Goal: Task Accomplishment & Management: Manage account settings

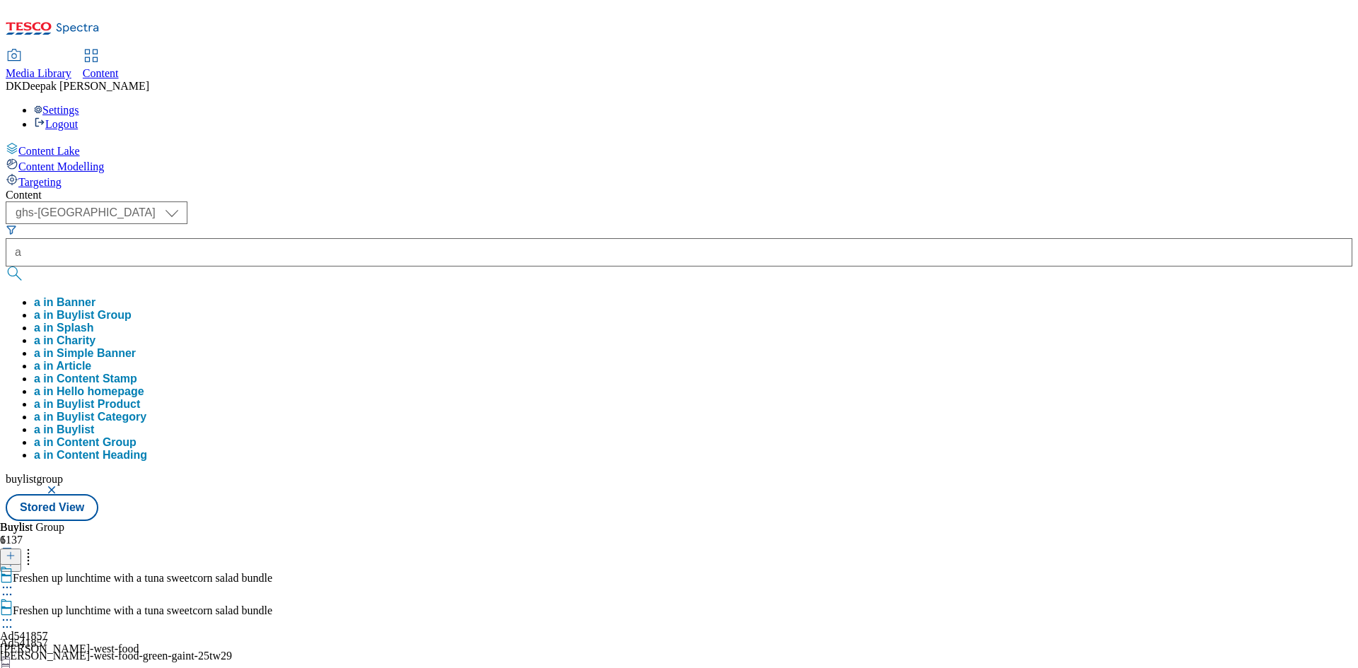
select select "ghs-[GEOGRAPHIC_DATA]"
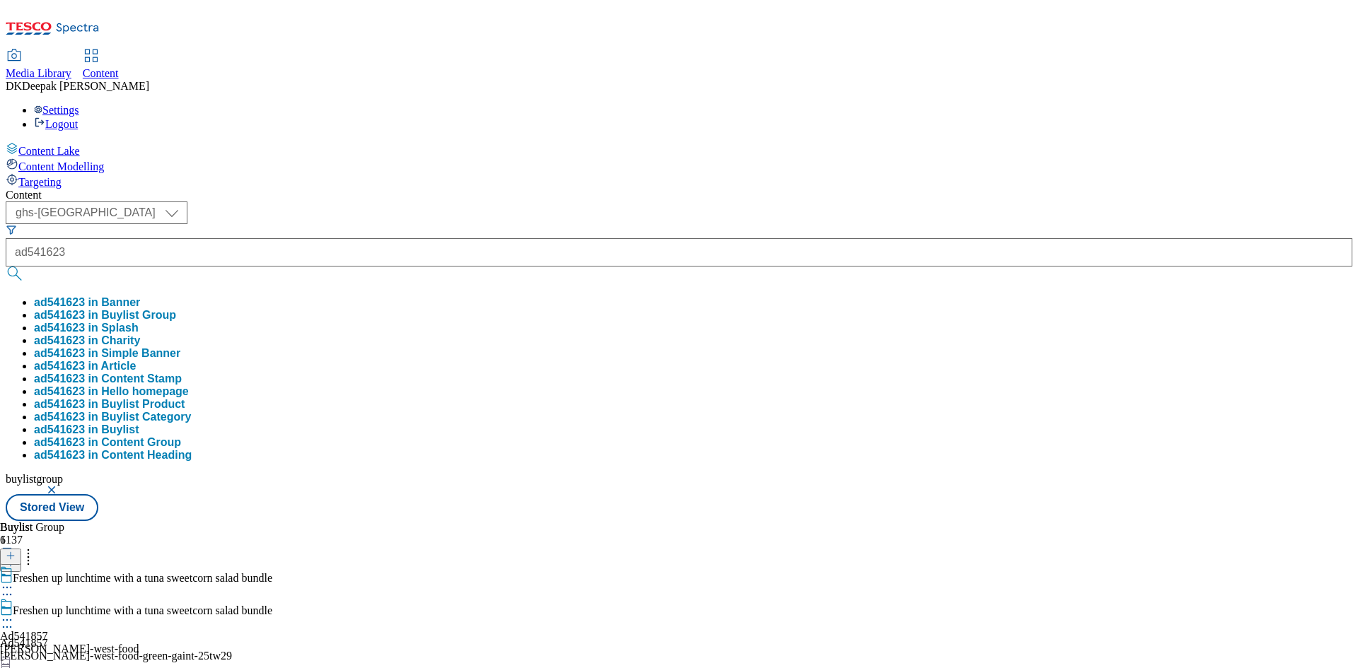
type input "ad541623"
click at [6, 267] on button "submit" at bounding box center [16, 274] width 20 height 14
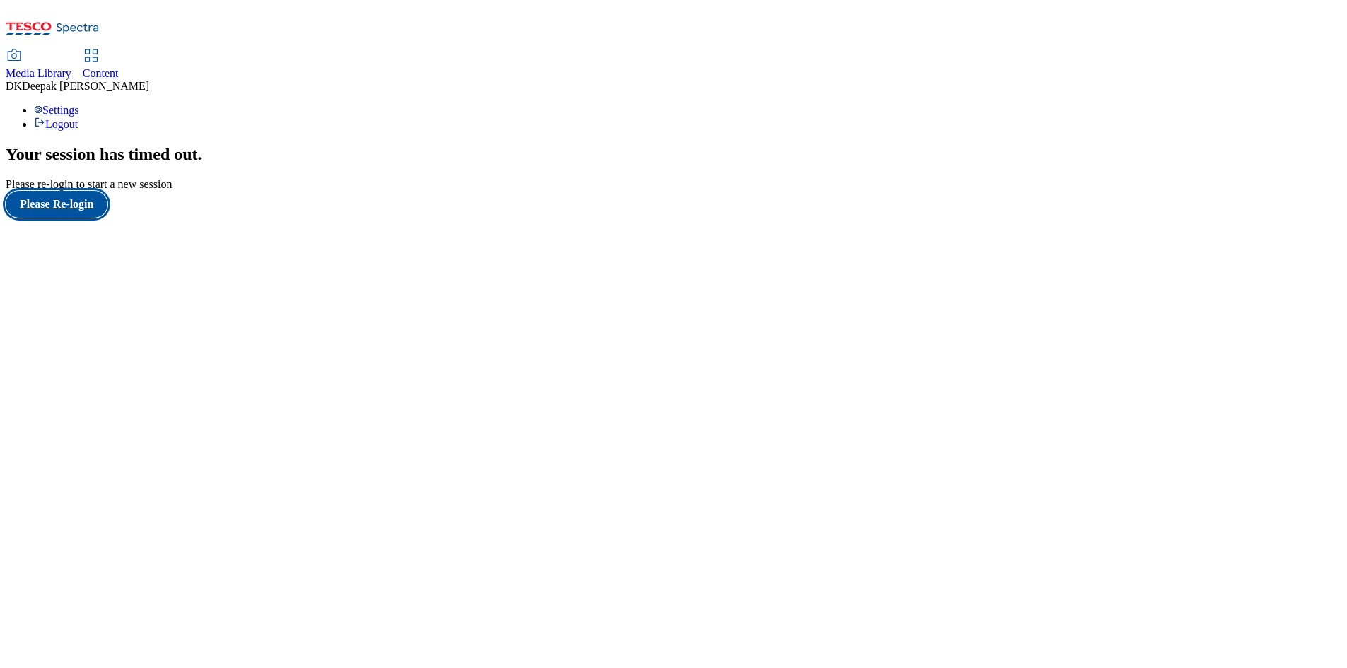
click at [64, 218] on button "Please Re-login" at bounding box center [57, 204] width 102 height 27
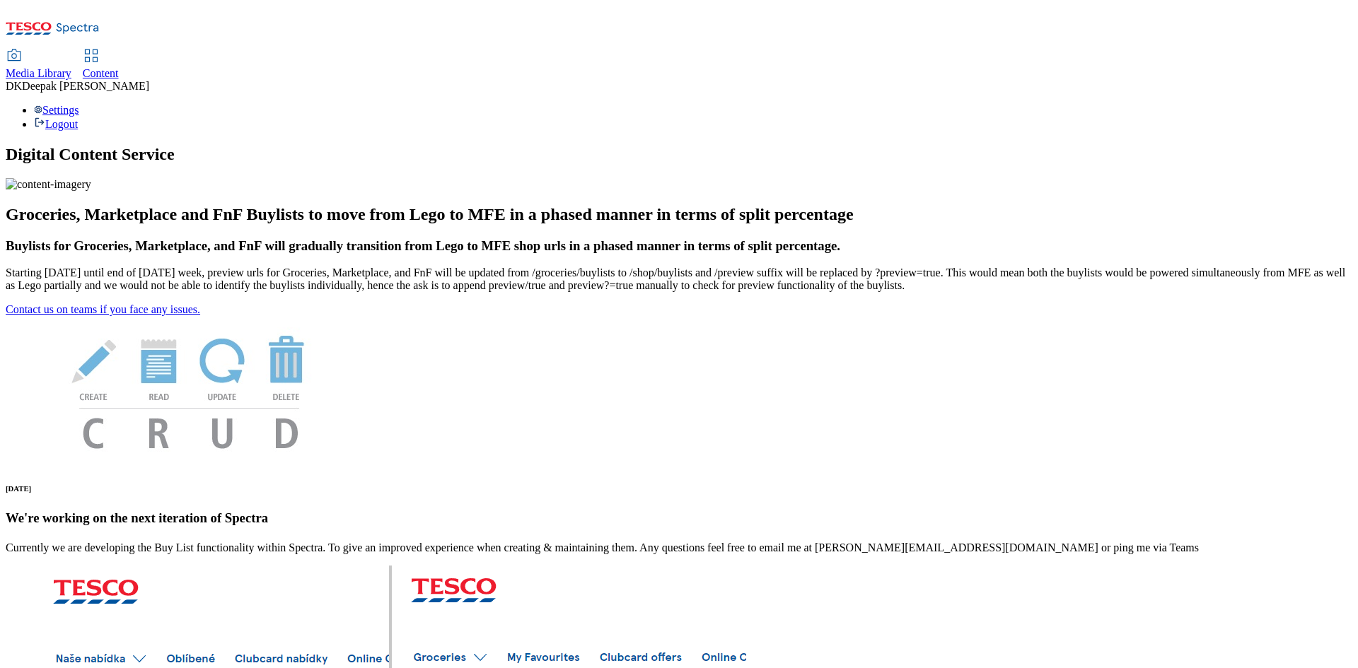
click at [119, 67] on span "Content" at bounding box center [101, 73] width 36 height 12
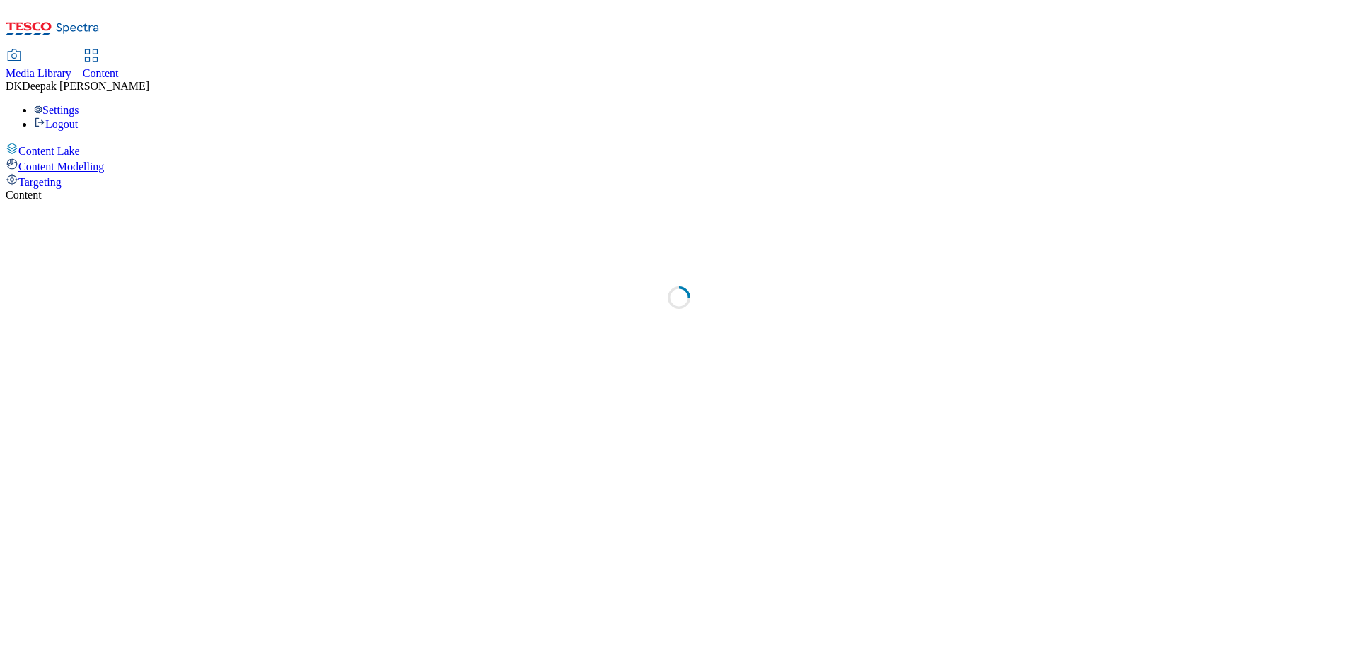
select select "ghs-[GEOGRAPHIC_DATA]"
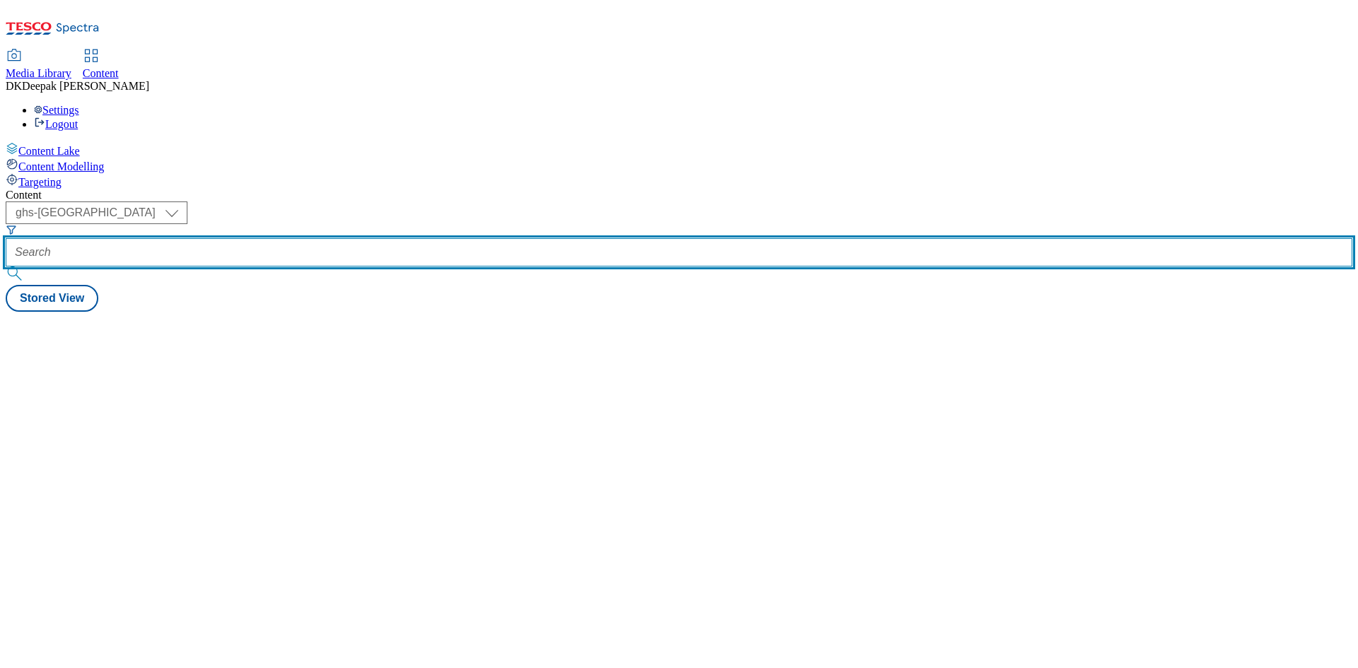
click at [347, 238] on input "text" at bounding box center [679, 252] width 1346 height 28
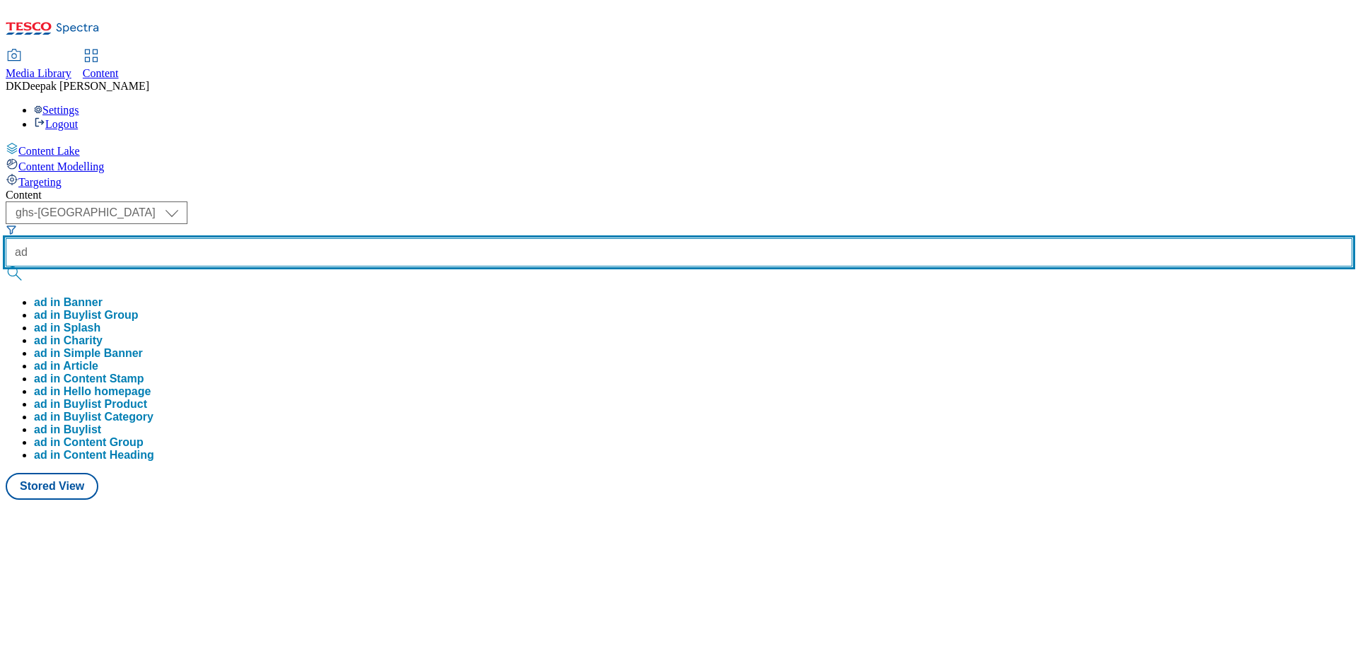
paste input "541623"
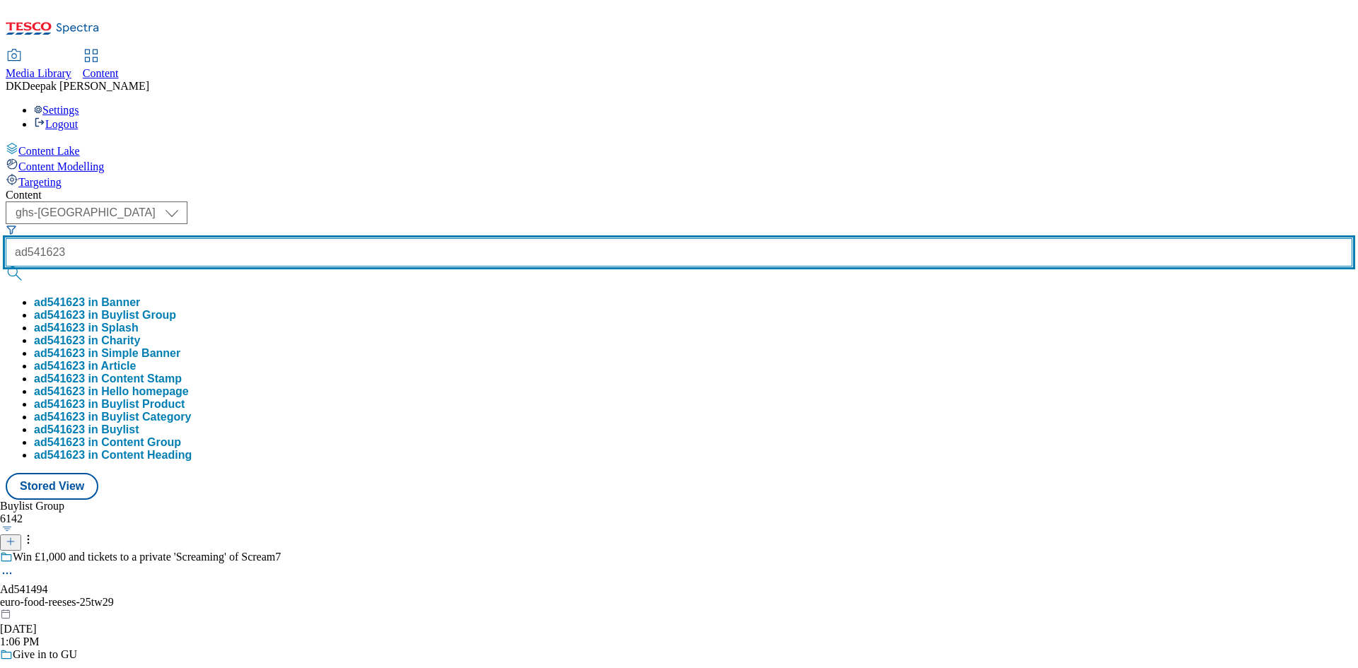
type input "ad541623"
click at [6, 267] on button "submit" at bounding box center [16, 274] width 20 height 14
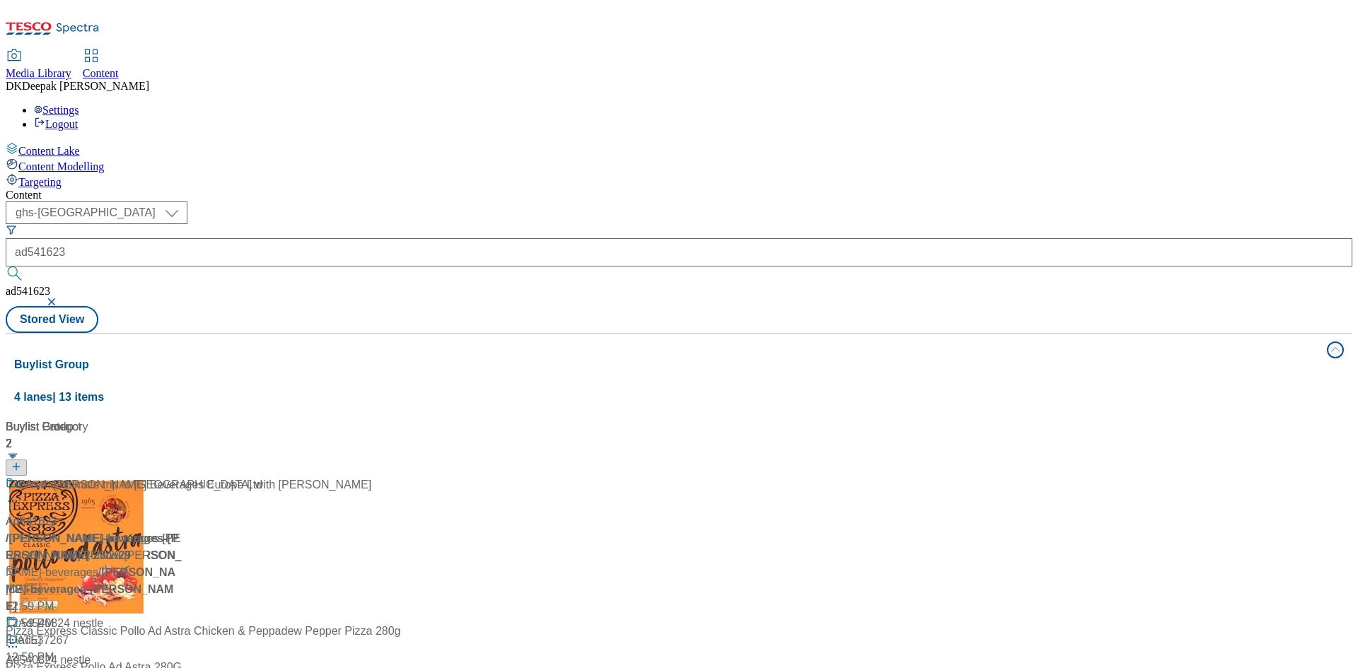
drag, startPoint x: 285, startPoint y: 505, endPoint x: 332, endPoint y: 347, distance: 165.1
click at [285, 505] on div "Buylist Group 4 lanes | 13 items Buylist 2 Ad541623 / [PERSON_NAME]-beverages-[…" at bounding box center [679, 641] width 1346 height 617
click at [182, 530] on div "/ [PERSON_NAME]-beverages-[PERSON_NAME]-25tw29 / [PERSON_NAME]-beverages" at bounding box center [94, 555] width 177 height 51
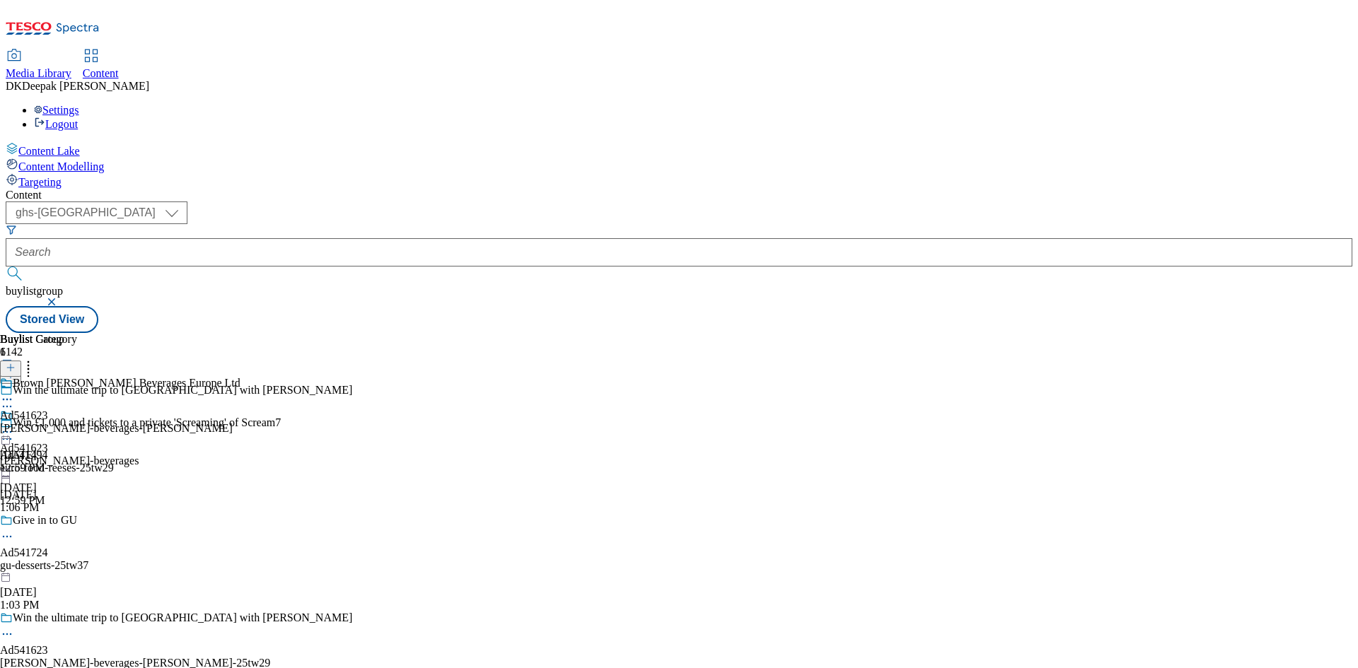
click at [8, 634] on circle at bounding box center [7, 635] width 2 height 2
click at [66, 656] on button "Edit" at bounding box center [46, 664] width 37 height 16
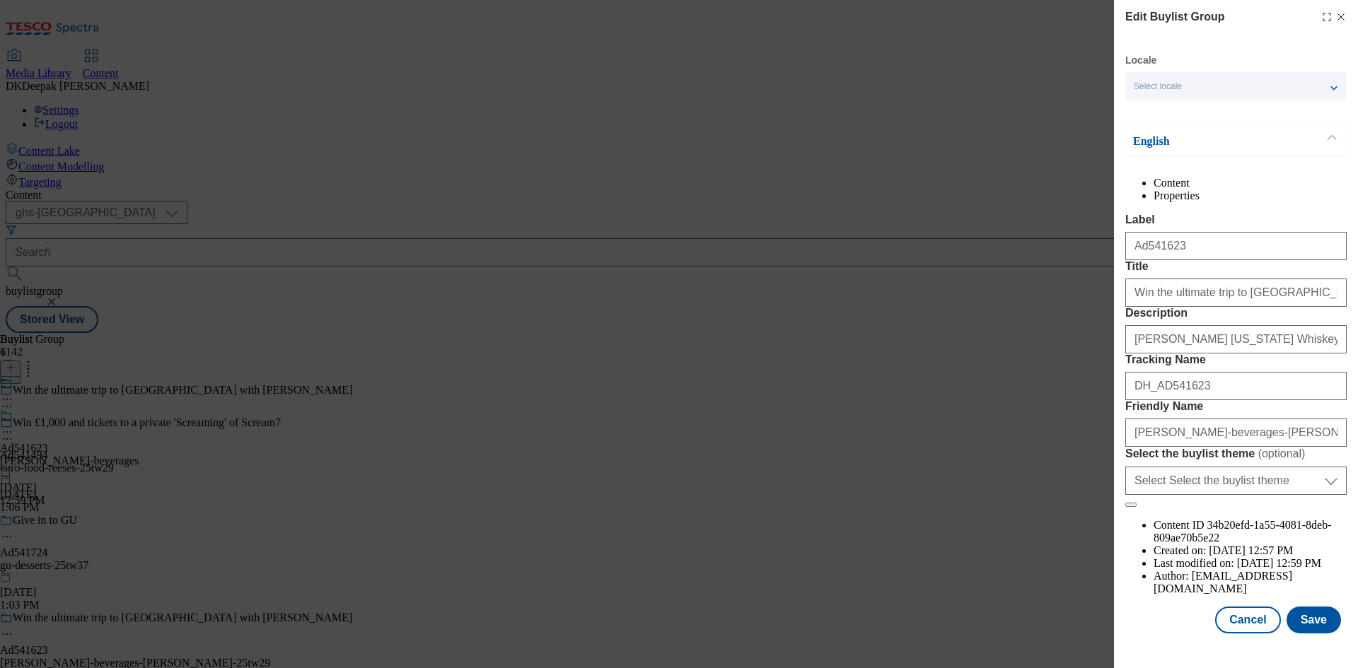
scroll to position [54, 0]
click at [1245, 632] on button "Cancel" at bounding box center [1247, 620] width 65 height 27
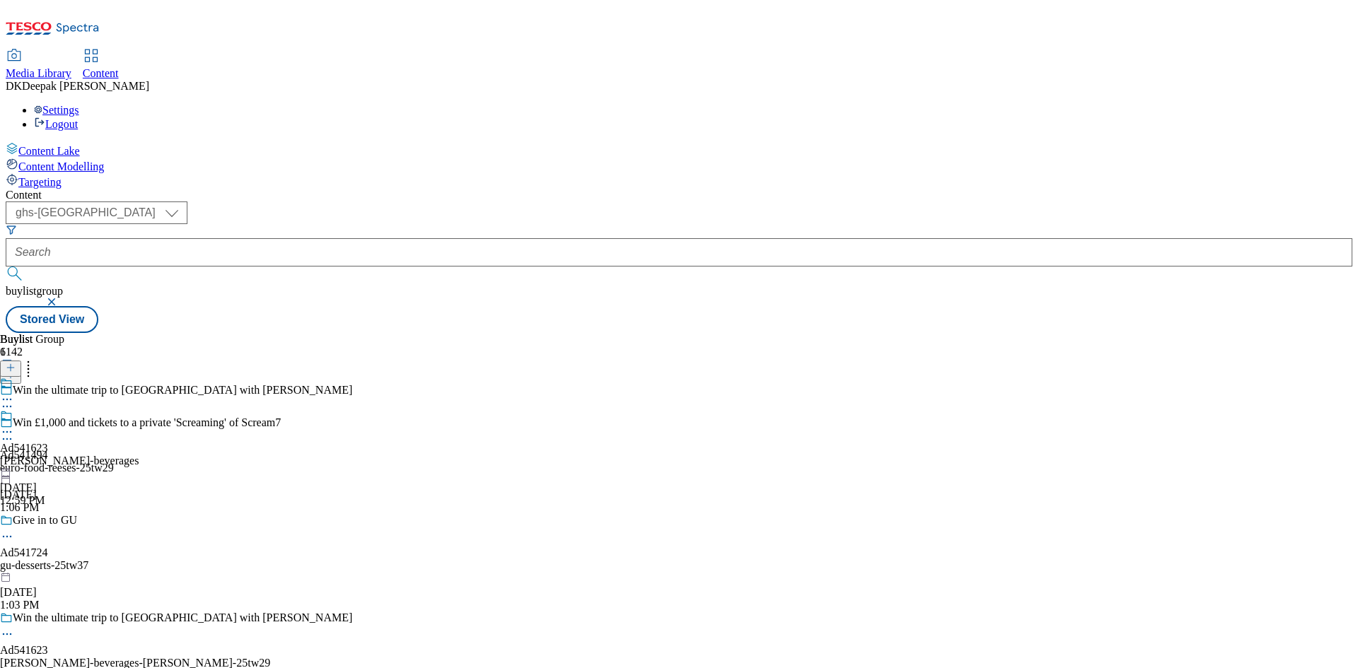
scroll to position [0, 0]
click at [139, 455] on div "[PERSON_NAME]-beverages" at bounding box center [69, 461] width 139 height 13
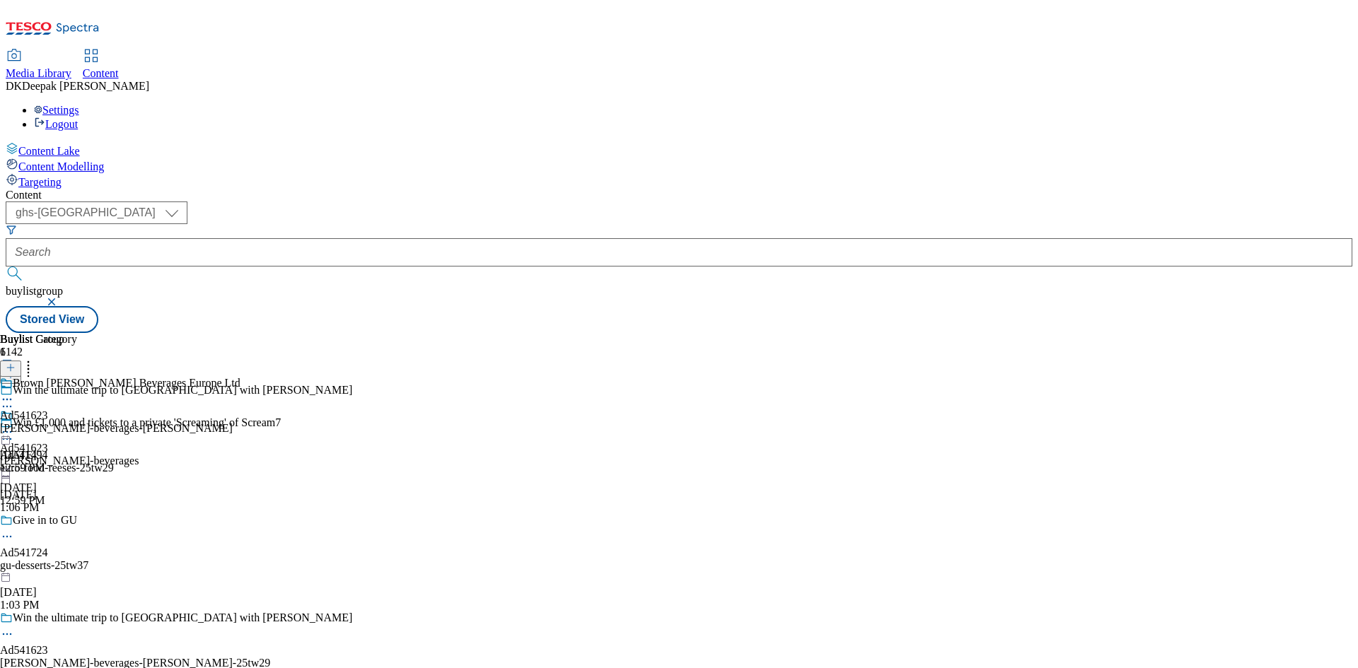
click at [14, 425] on icon at bounding box center [7, 432] width 14 height 14
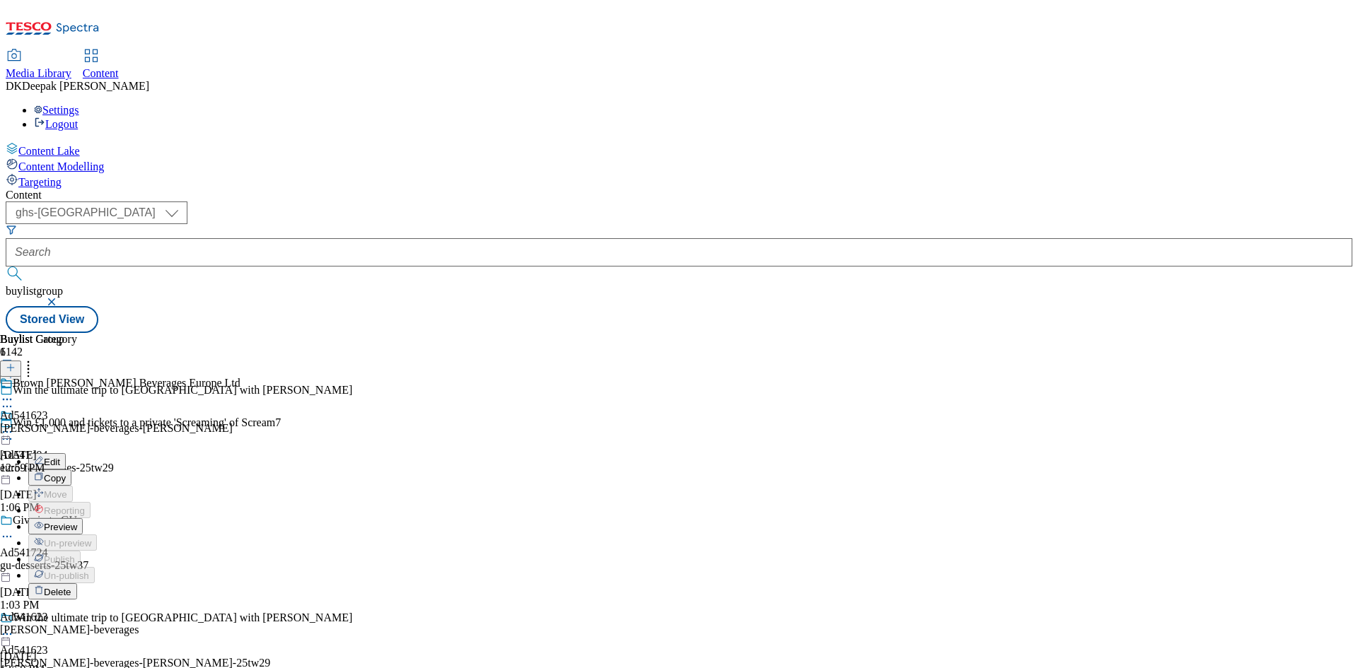
click at [66, 453] on button "Edit" at bounding box center [46, 461] width 37 height 16
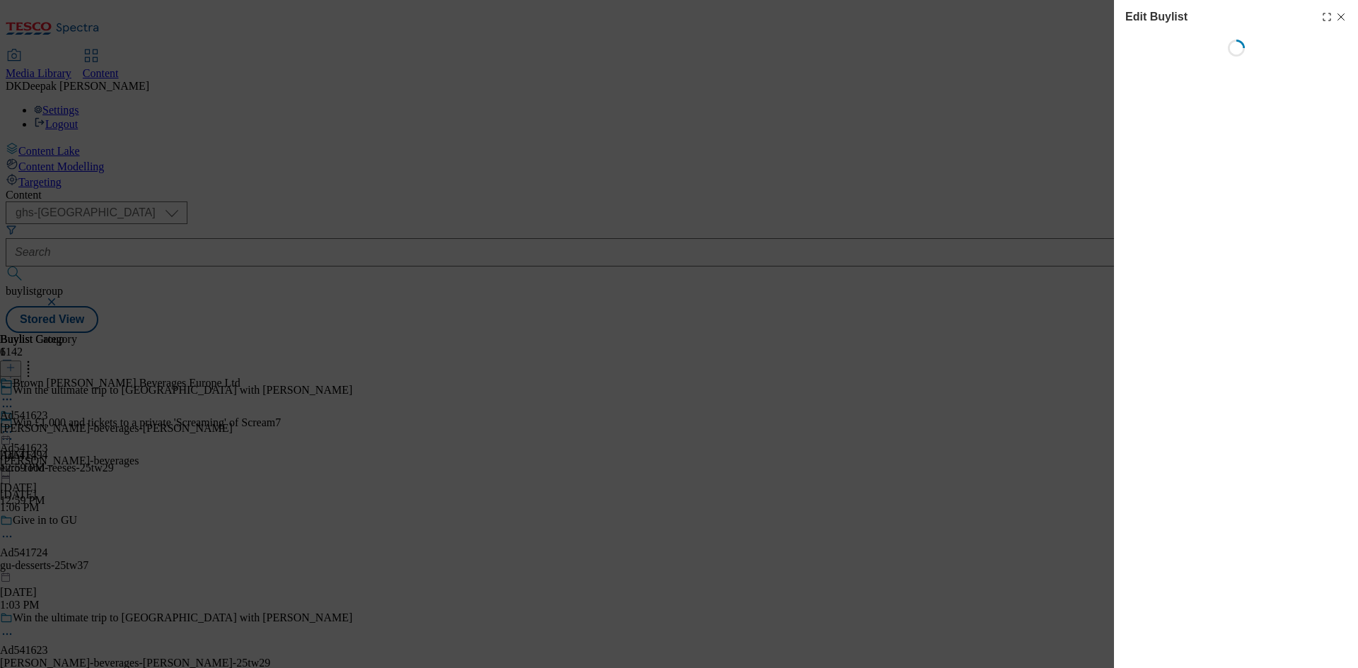
select select "tactical"
select select "supplier funded short term 1-3 weeks"
select select "dunnhumby"
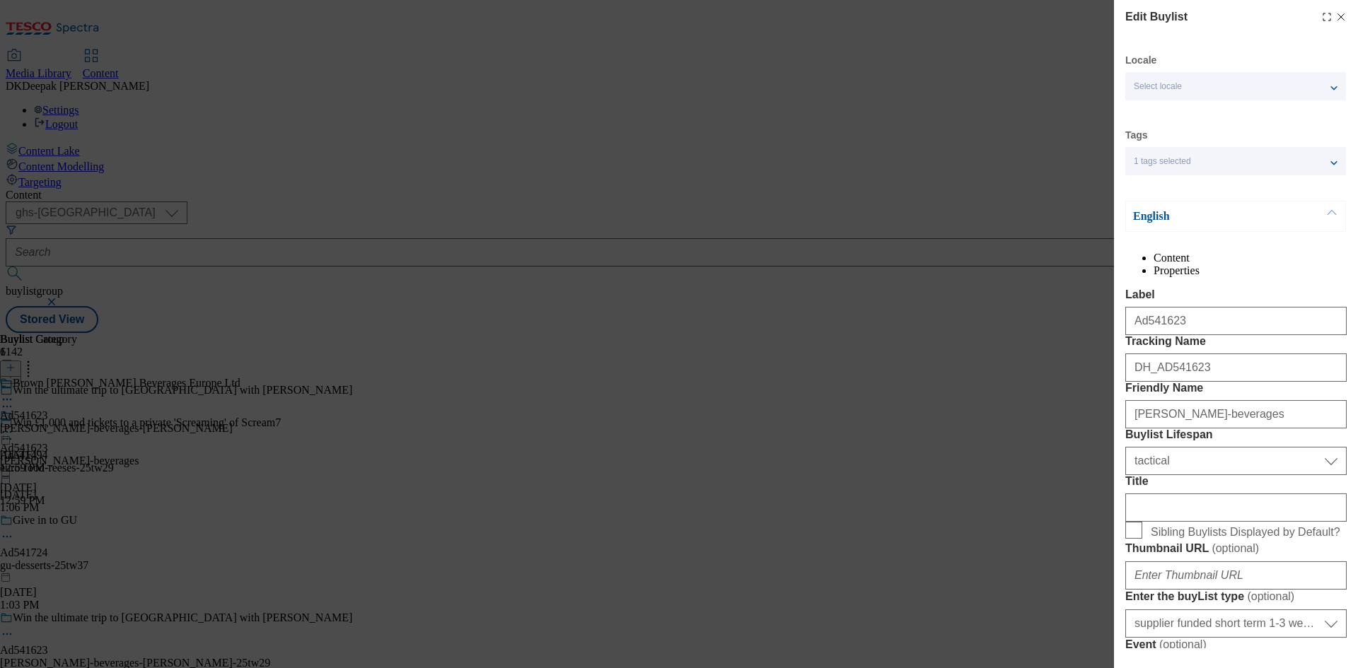
select select "Banner"
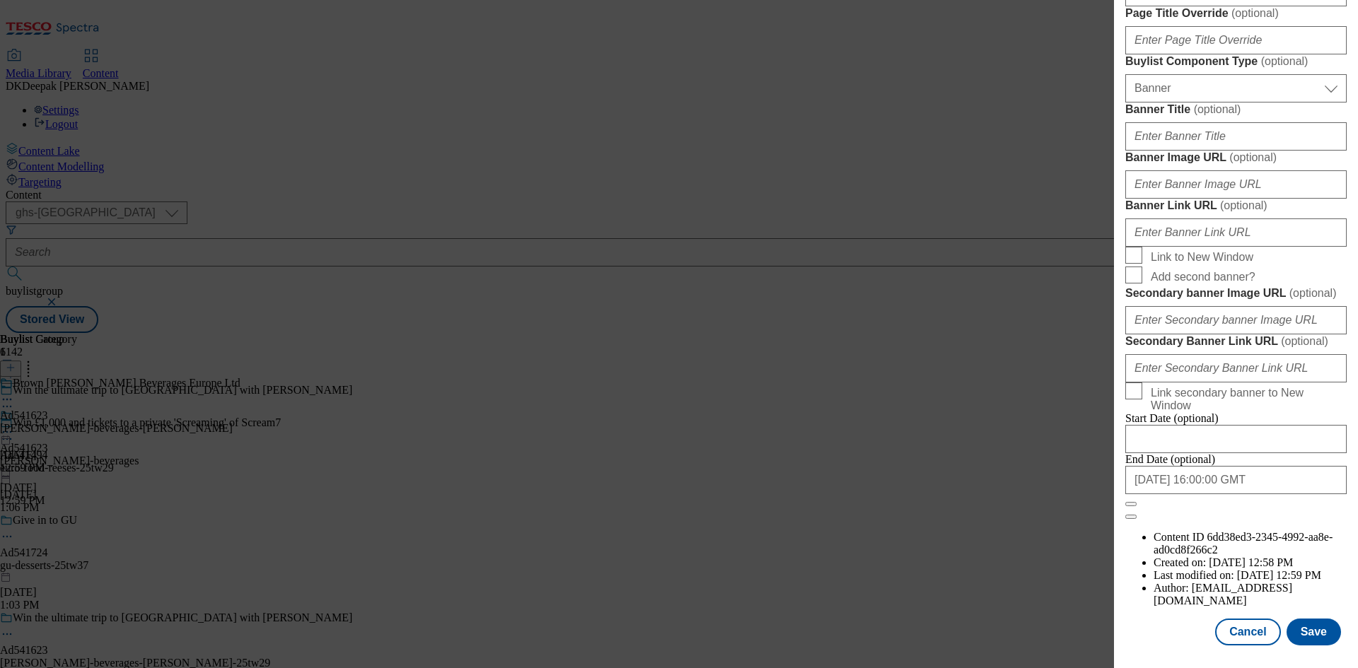
scroll to position [1464, 0]
click at [1236, 637] on button "Cancel" at bounding box center [1247, 632] width 65 height 27
select select "tactical"
select select "supplier funded short term 1-3 weeks"
select select "dunnhumby"
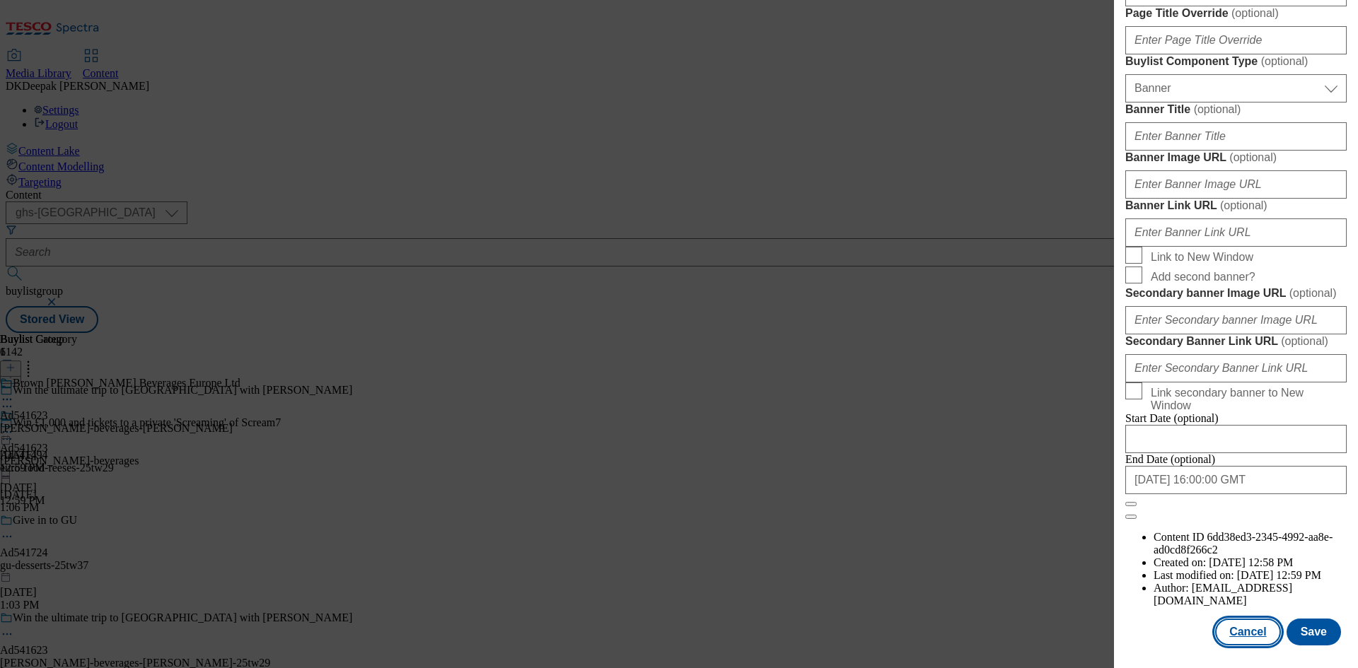
select select "Banner"
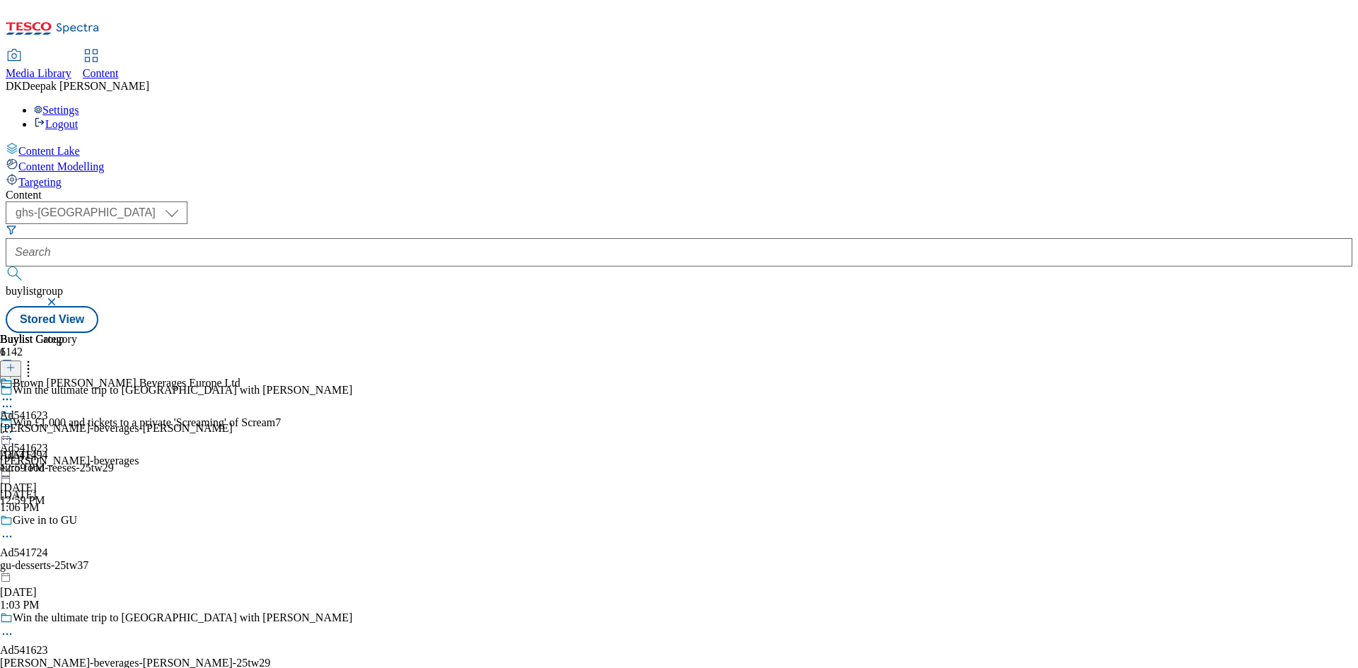
scroll to position [1147, 0]
click at [240, 422] on div "[PERSON_NAME]-beverages-[PERSON_NAME]" at bounding box center [120, 428] width 240 height 13
click at [14, 425] on icon at bounding box center [7, 432] width 14 height 14
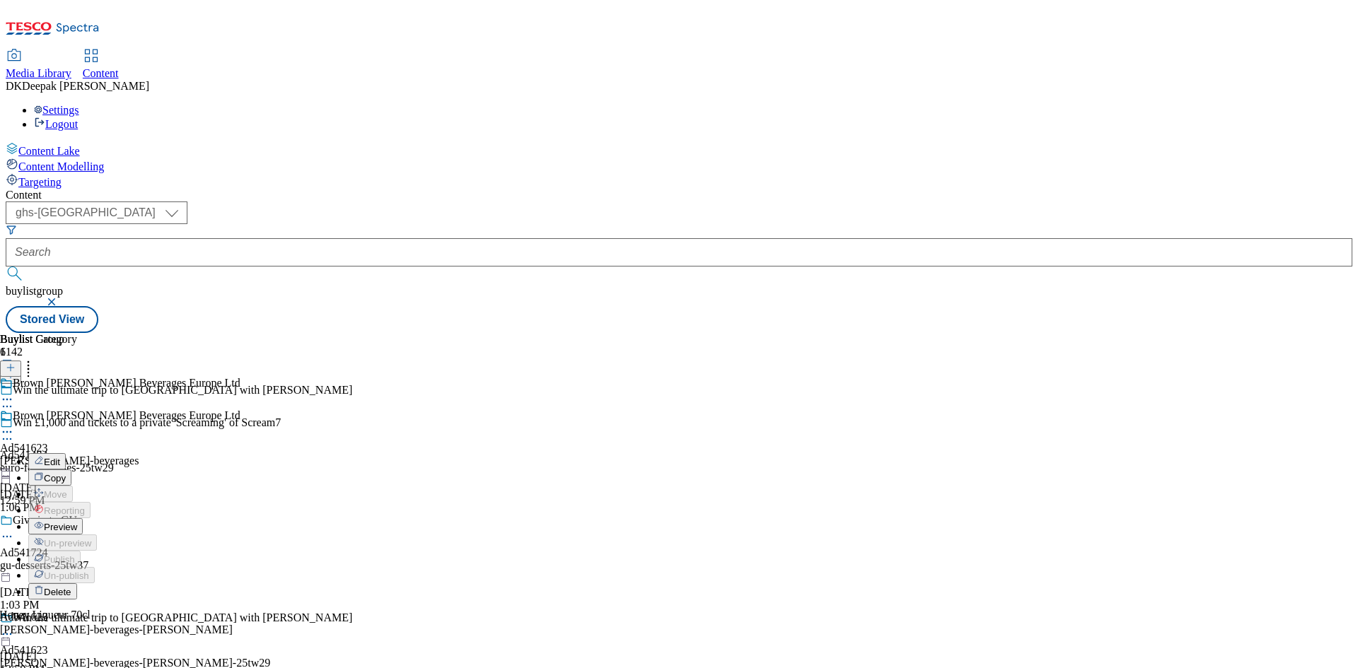
click at [66, 453] on button "Edit" at bounding box center [46, 461] width 37 height 16
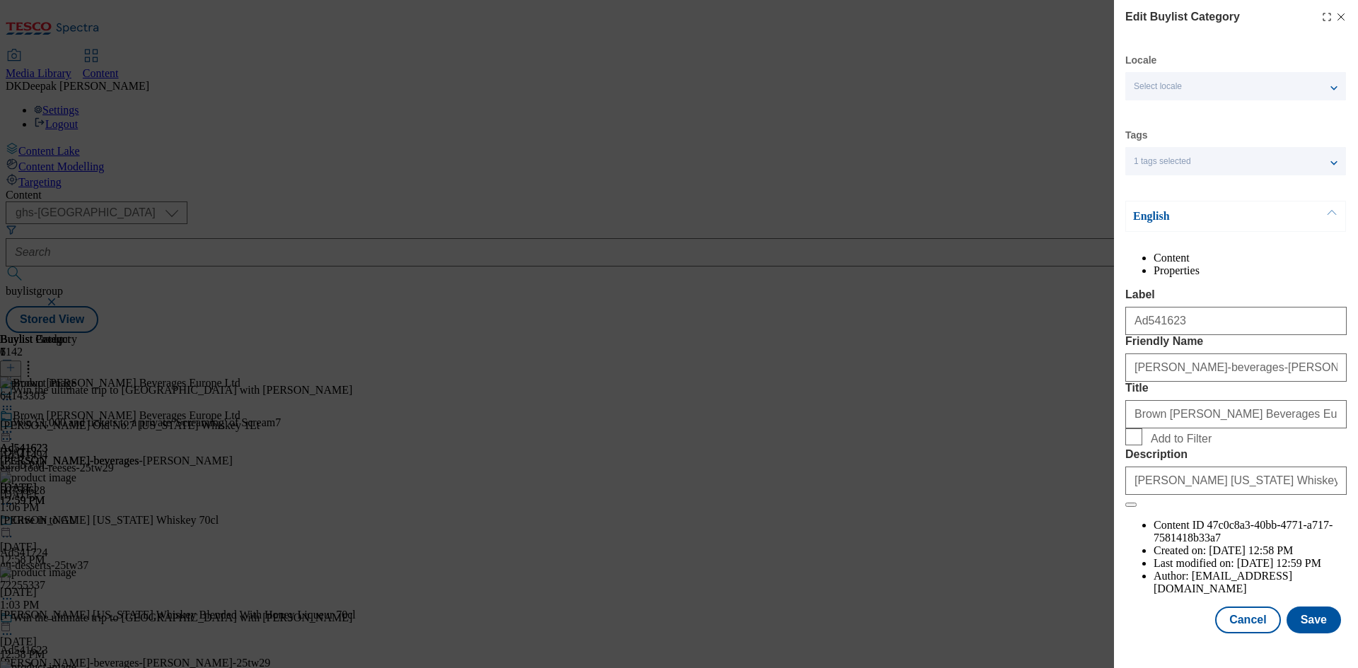
scroll to position [28, 0]
click at [1235, 634] on button "Cancel" at bounding box center [1247, 620] width 65 height 27
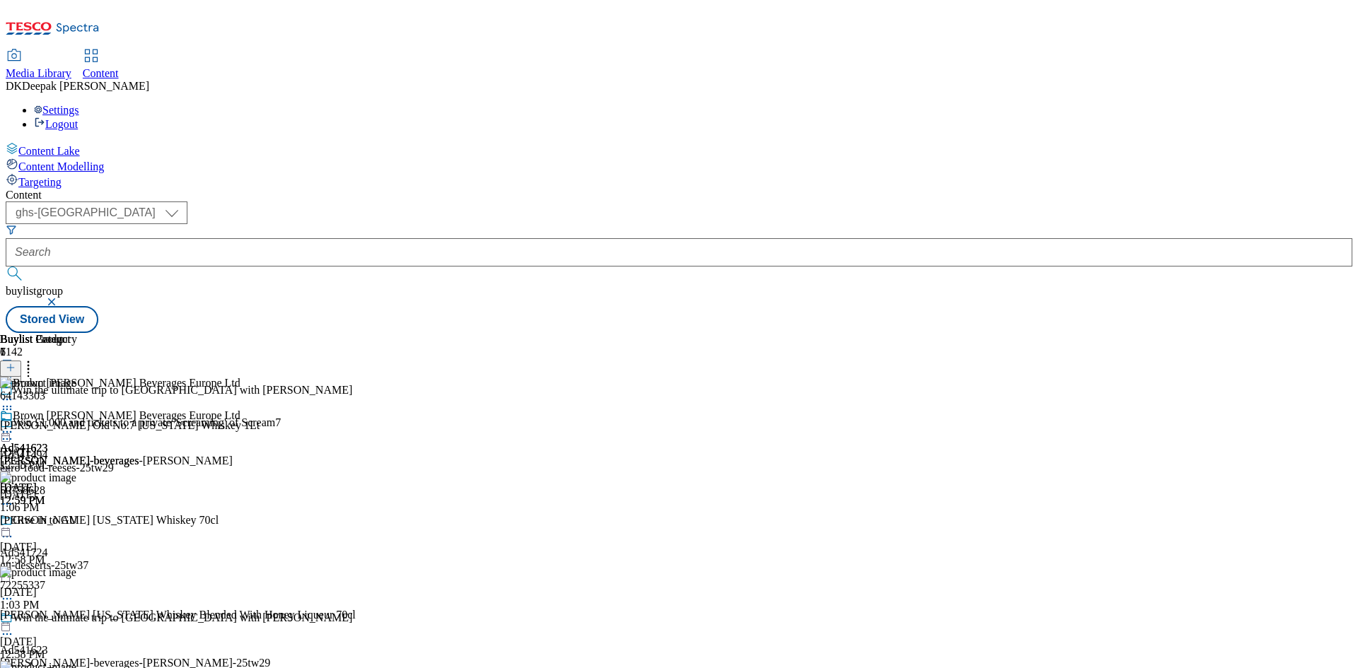
click at [14, 425] on icon at bounding box center [7, 432] width 14 height 14
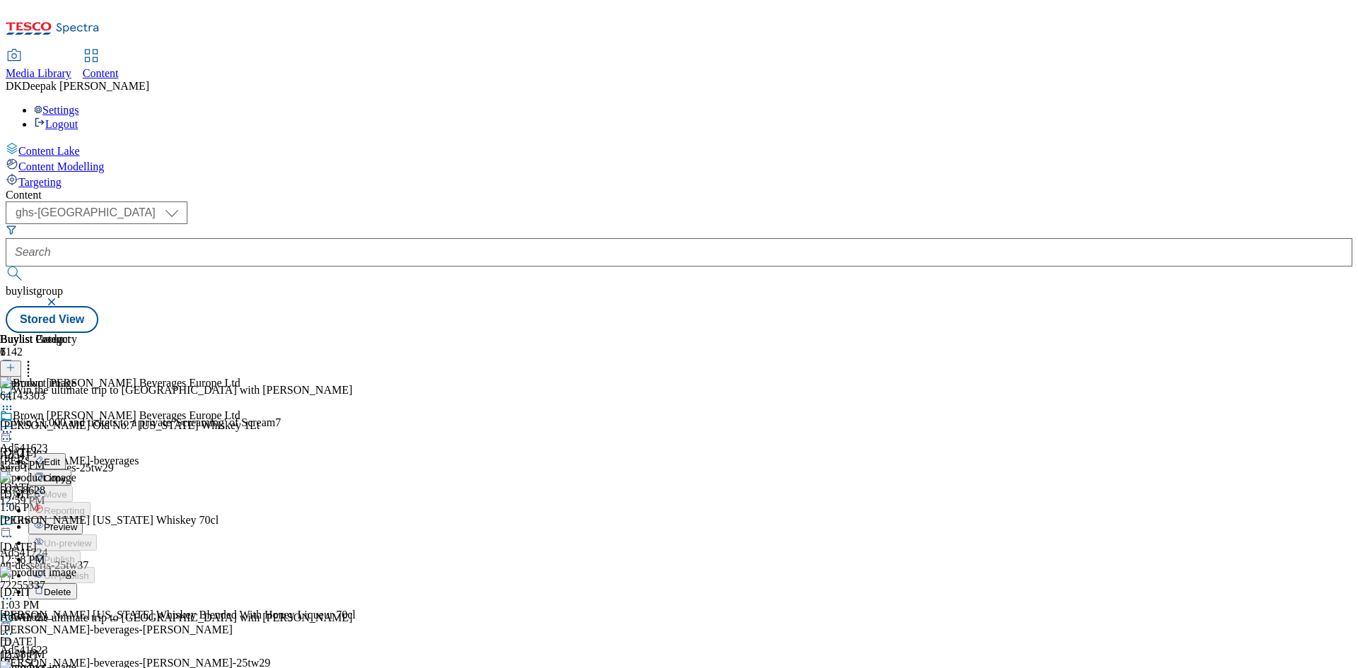
click at [77, 522] on span "Preview" at bounding box center [60, 527] width 33 height 11
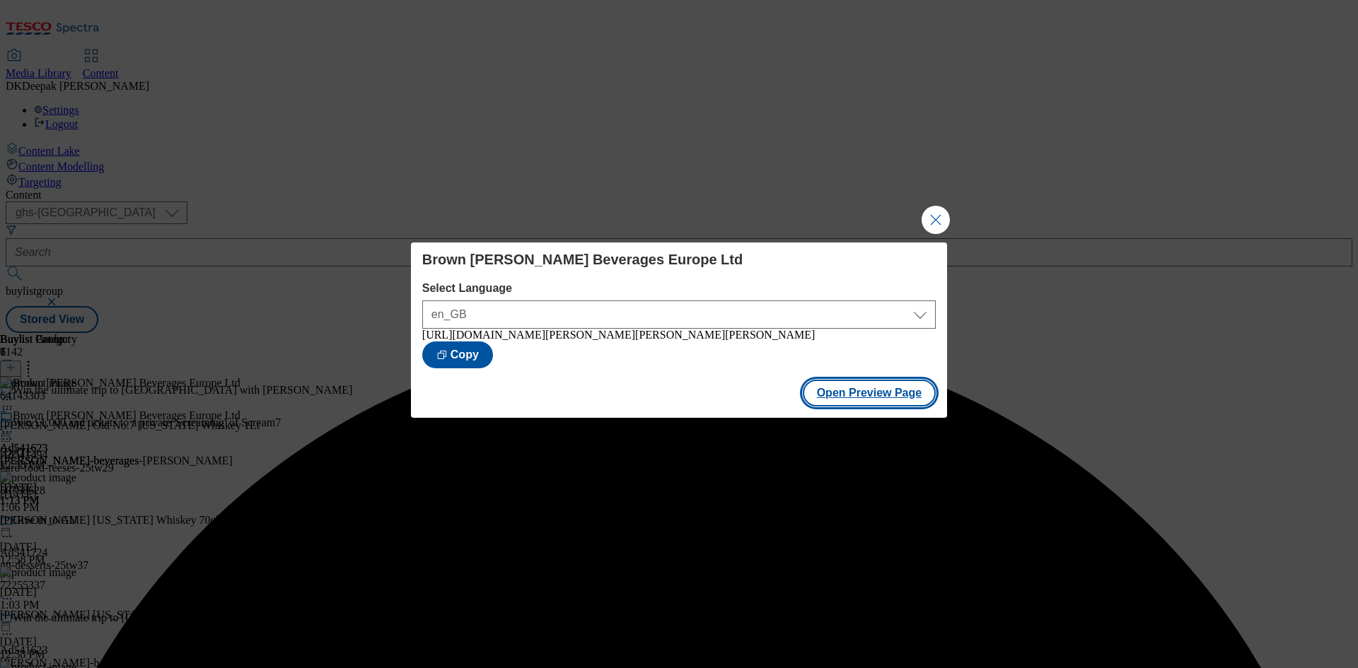
click at [850, 400] on button "Open Preview Page" at bounding box center [870, 393] width 134 height 27
click at [931, 219] on button "Close Modal" at bounding box center [935, 220] width 28 height 28
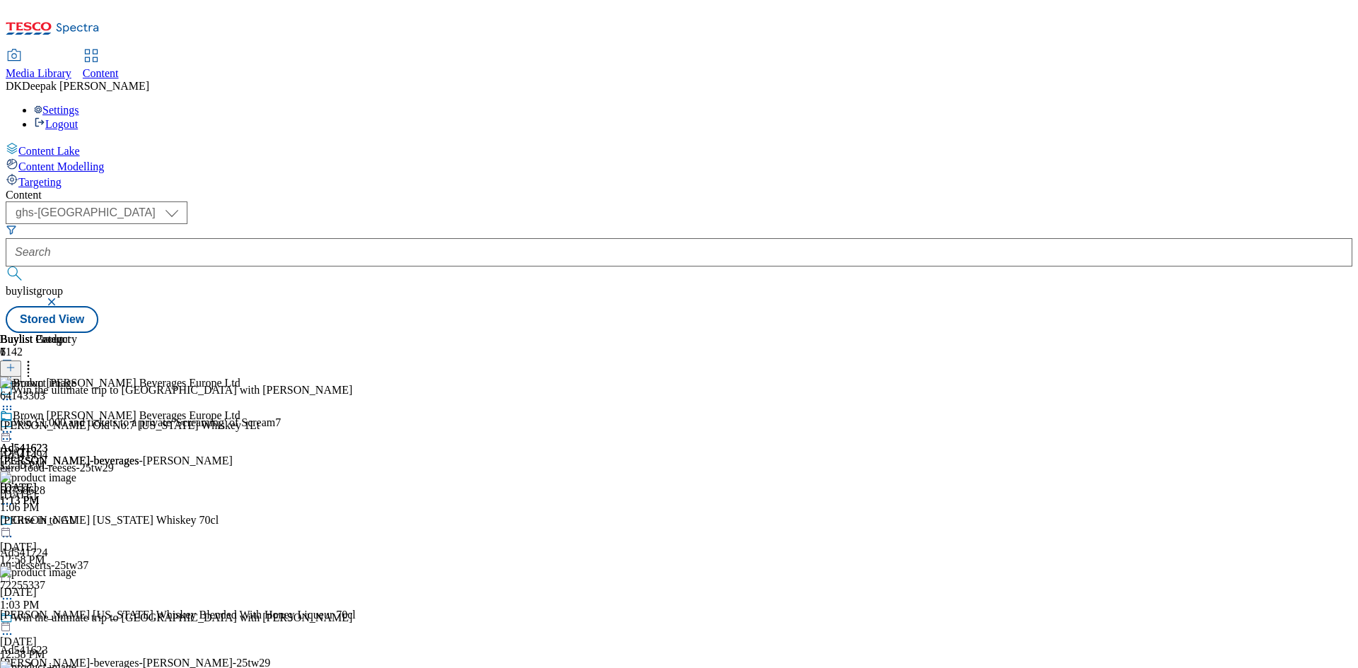
click at [14, 425] on icon at bounding box center [7, 432] width 14 height 14
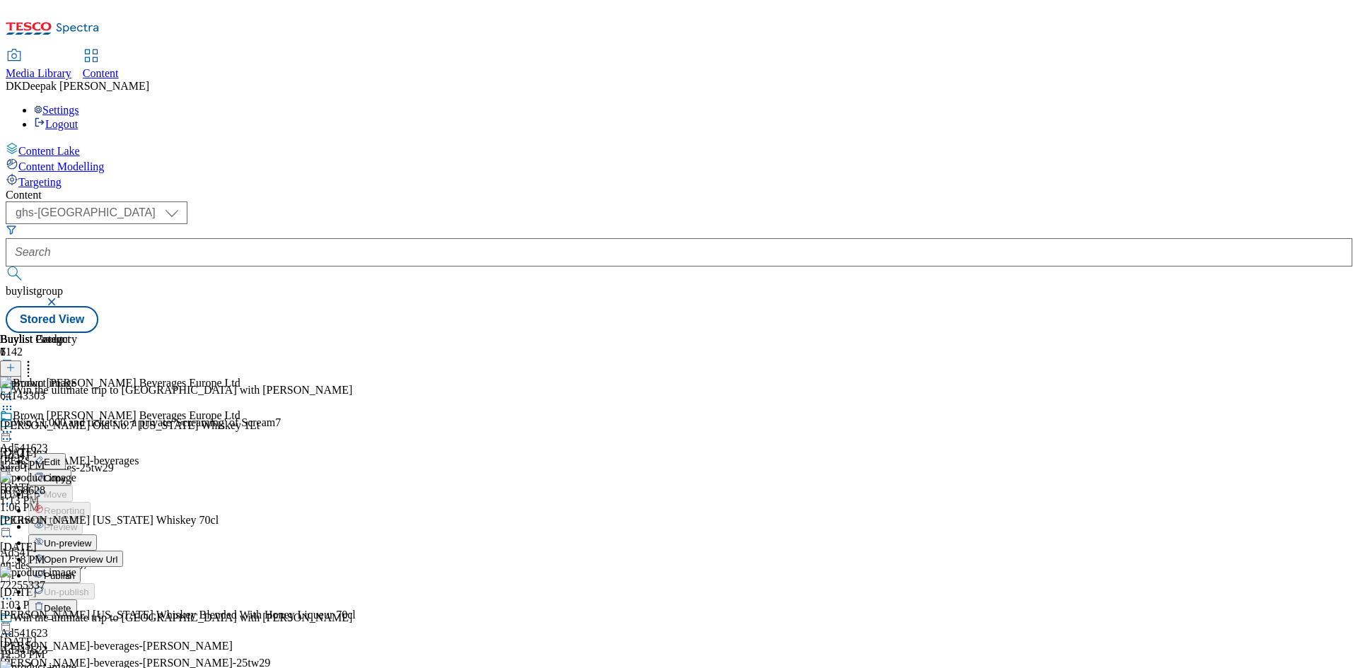
click at [75, 571] on span "Publish" at bounding box center [59, 576] width 31 height 11
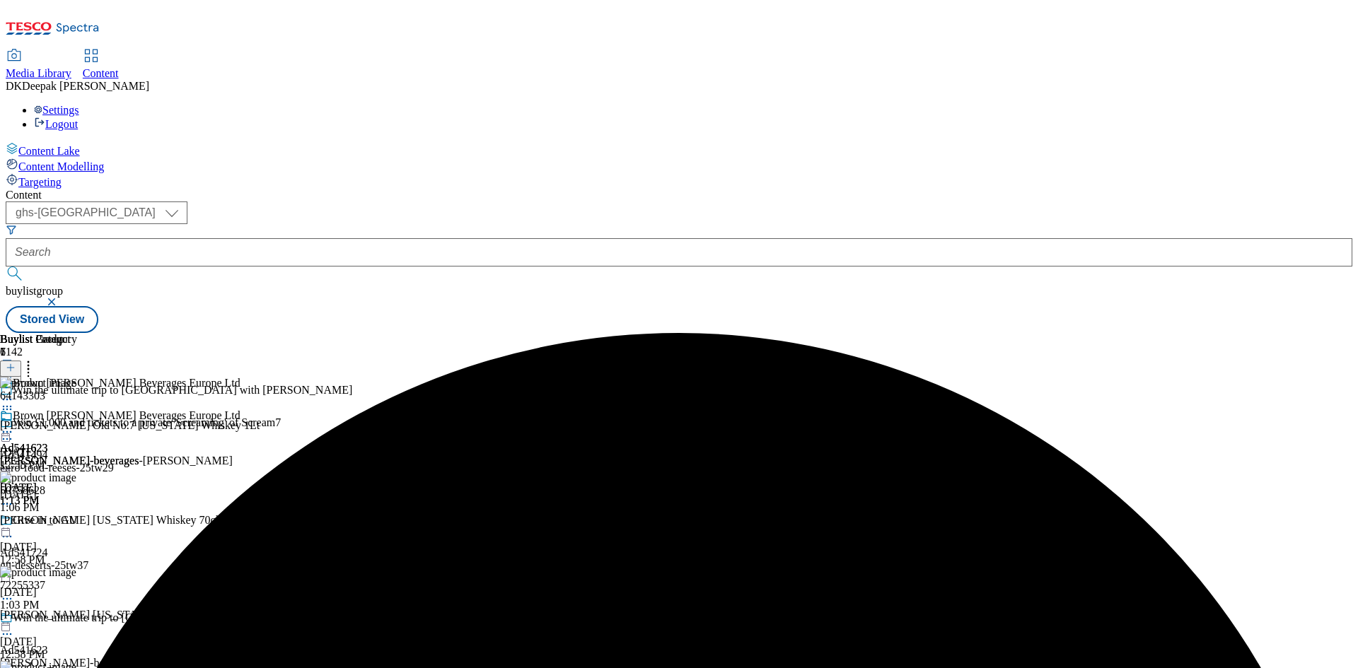
click at [14, 425] on icon at bounding box center [7, 432] width 14 height 14
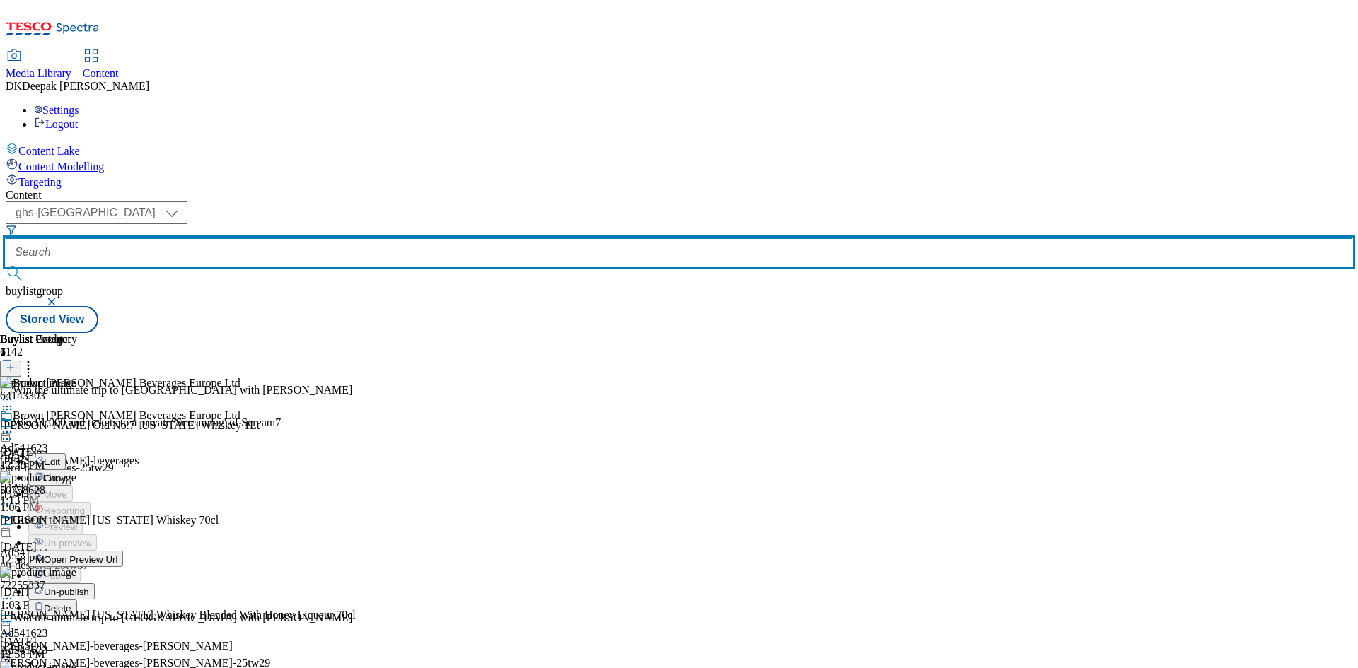
click at [330, 238] on input "text" at bounding box center [679, 252] width 1346 height 28
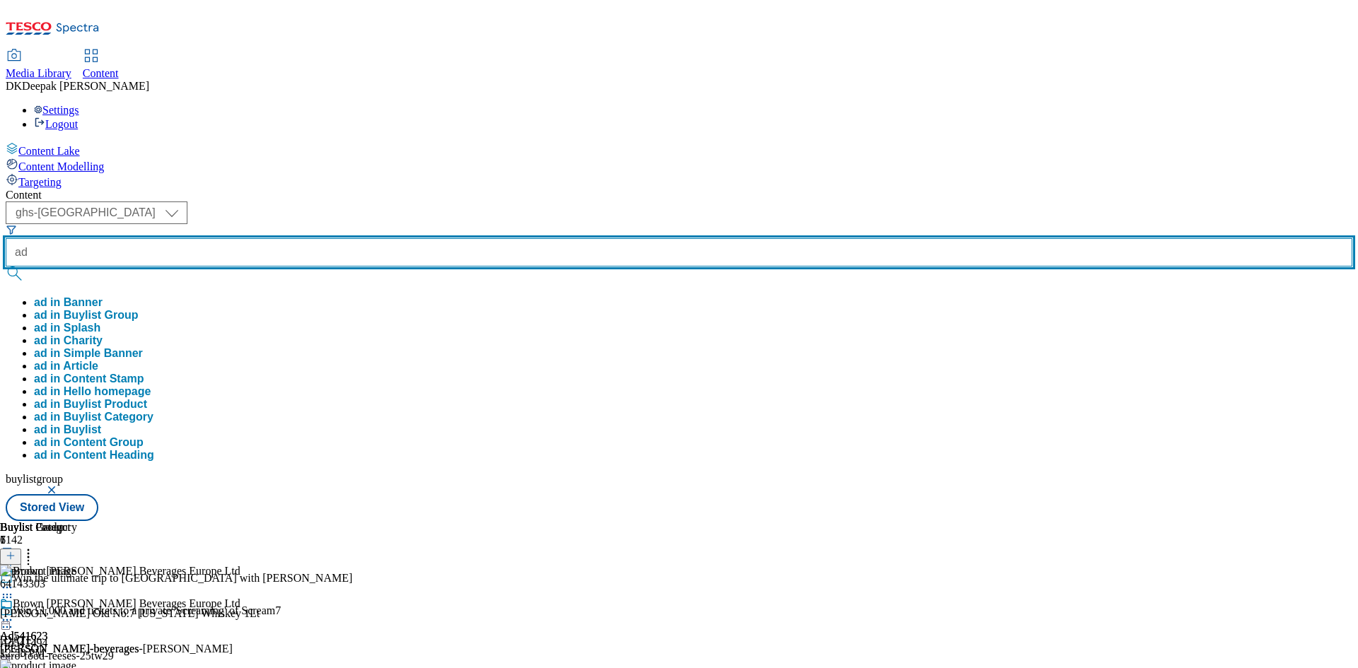
paste input "541208"
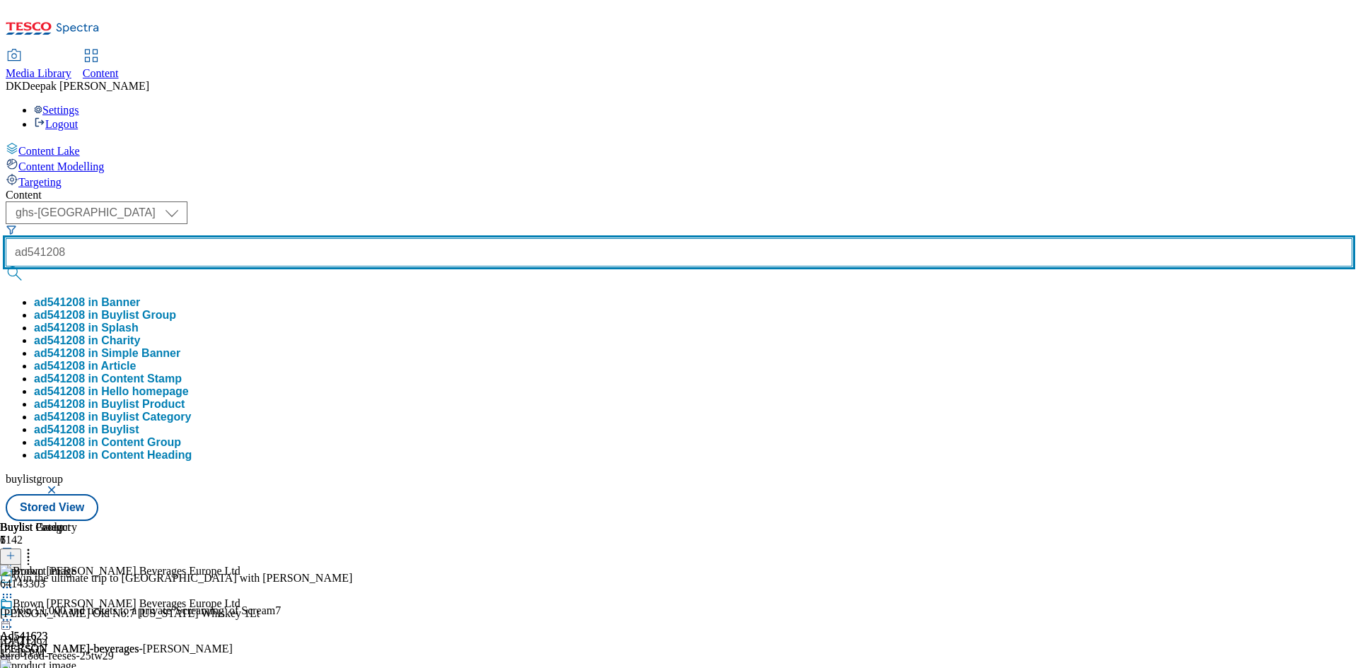
type input "ad541208"
click at [6, 267] on button "submit" at bounding box center [16, 274] width 20 height 14
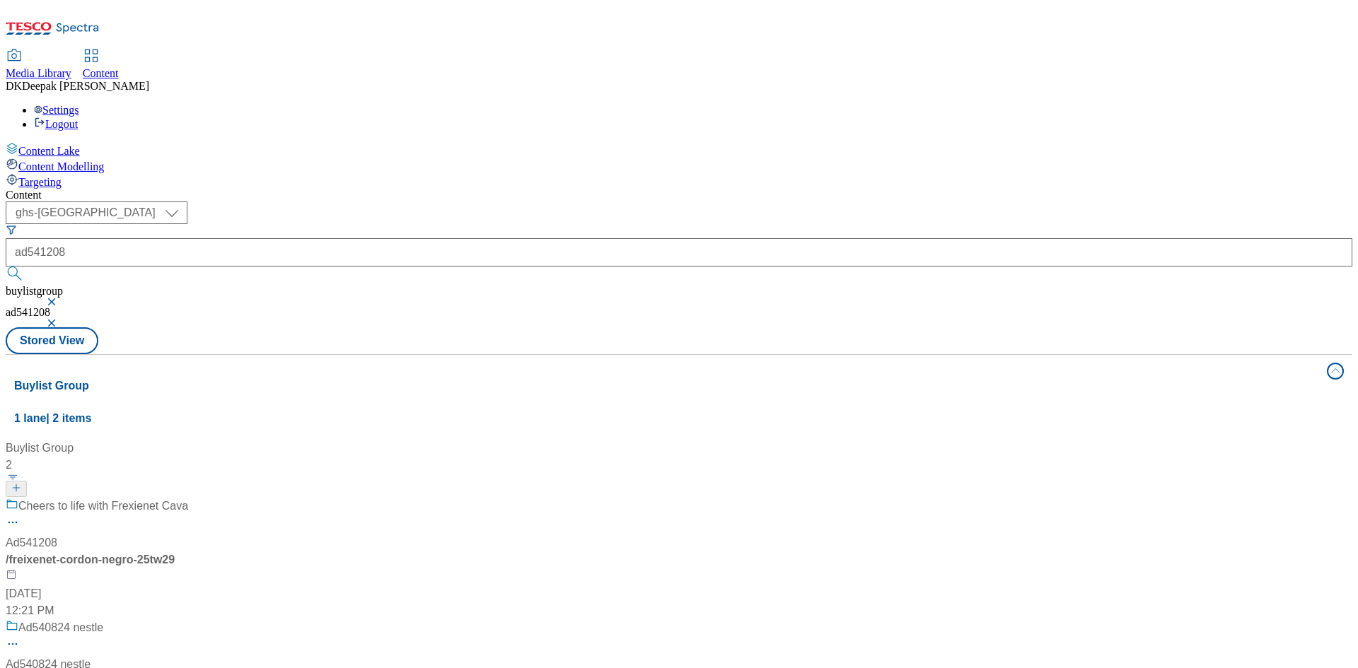
click at [188, 498] on div "Cheers to life with Frexienet Cava Ad541208 / freixenet-cordon-negro-25tw29 [DA…" at bounding box center [97, 559] width 182 height 122
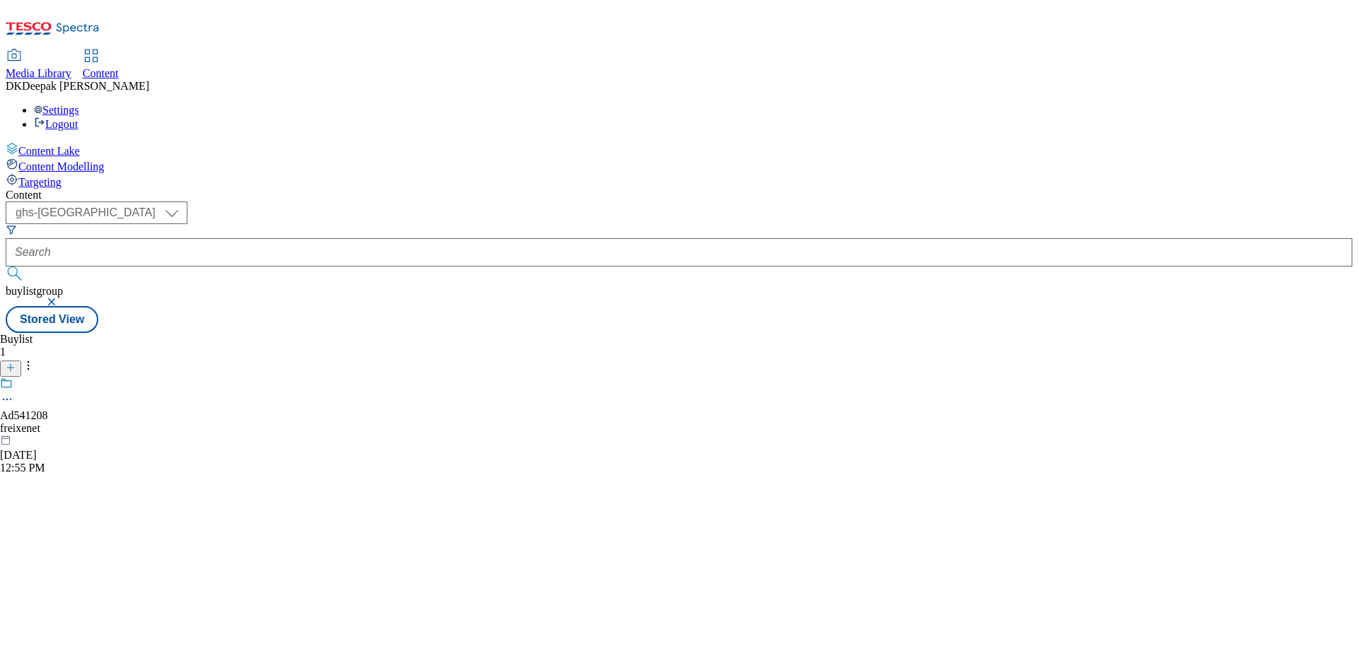
click at [384, 333] on div "Buylist 1 Ad541208 freixenet [DATE] 12:55 PM" at bounding box center [679, 333] width 1346 height 0
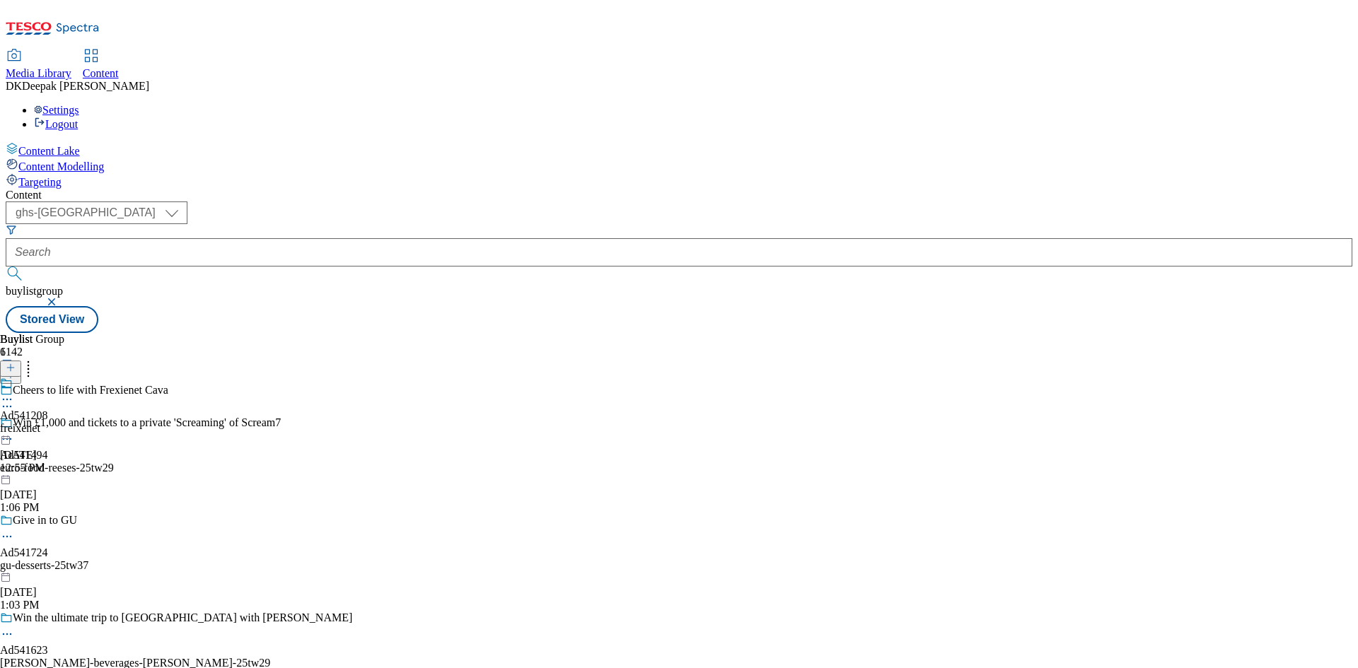
click at [48, 422] on div "freixenet" at bounding box center [24, 428] width 48 height 13
click at [105, 422] on div "freixenet-cordon-negro" at bounding box center [52, 428] width 105 height 13
click at [8, 431] on circle at bounding box center [7, 432] width 2 height 2
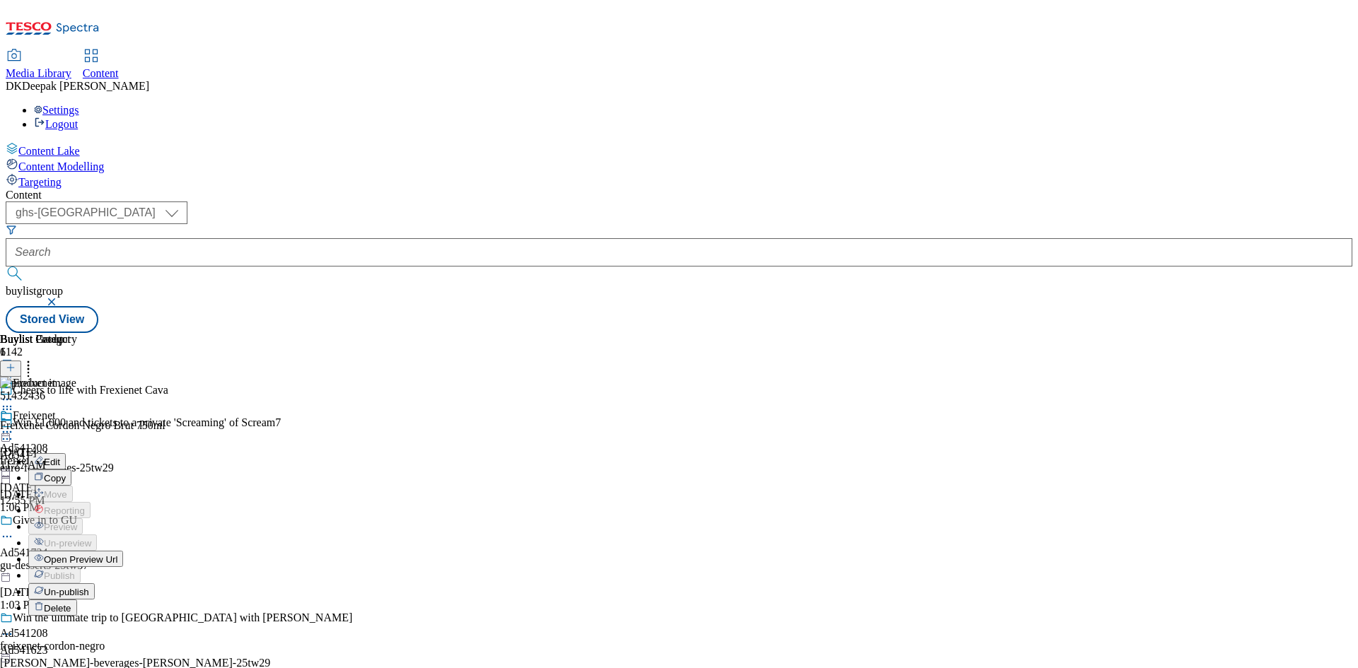
click at [117, 554] on span "Open Preview Url" at bounding box center [81, 559] width 74 height 11
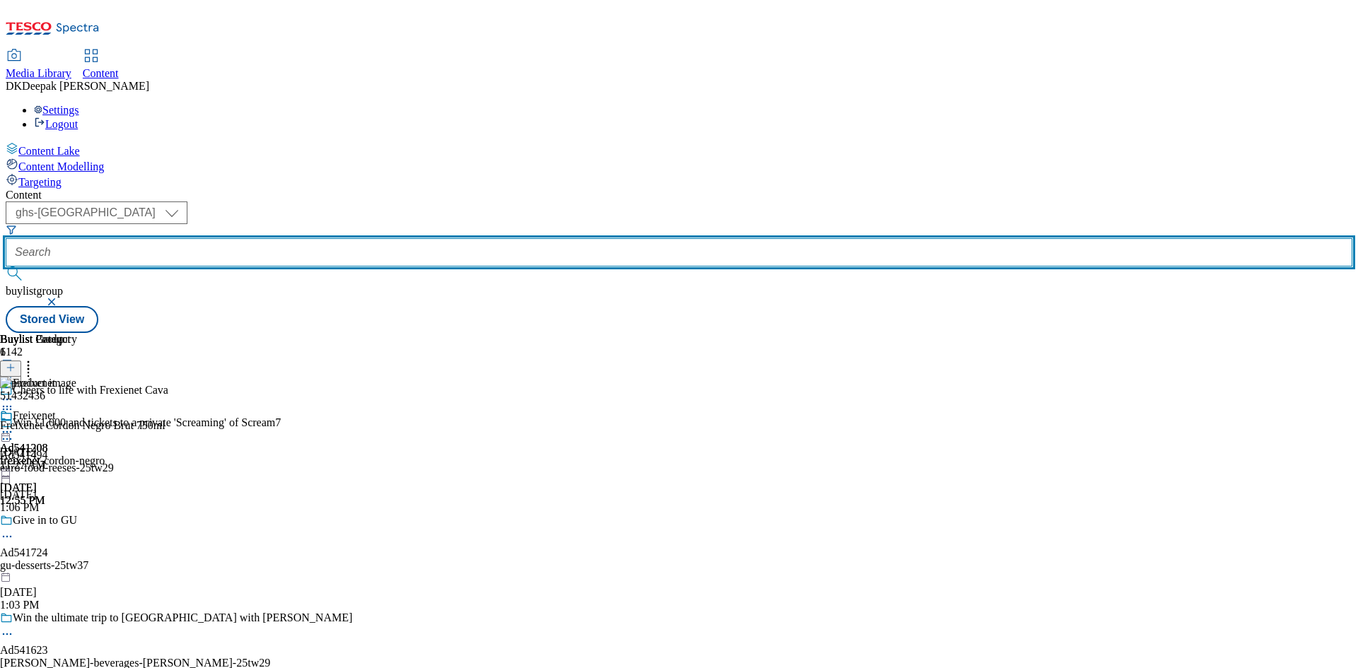
click at [318, 238] on input "text" at bounding box center [679, 252] width 1346 height 28
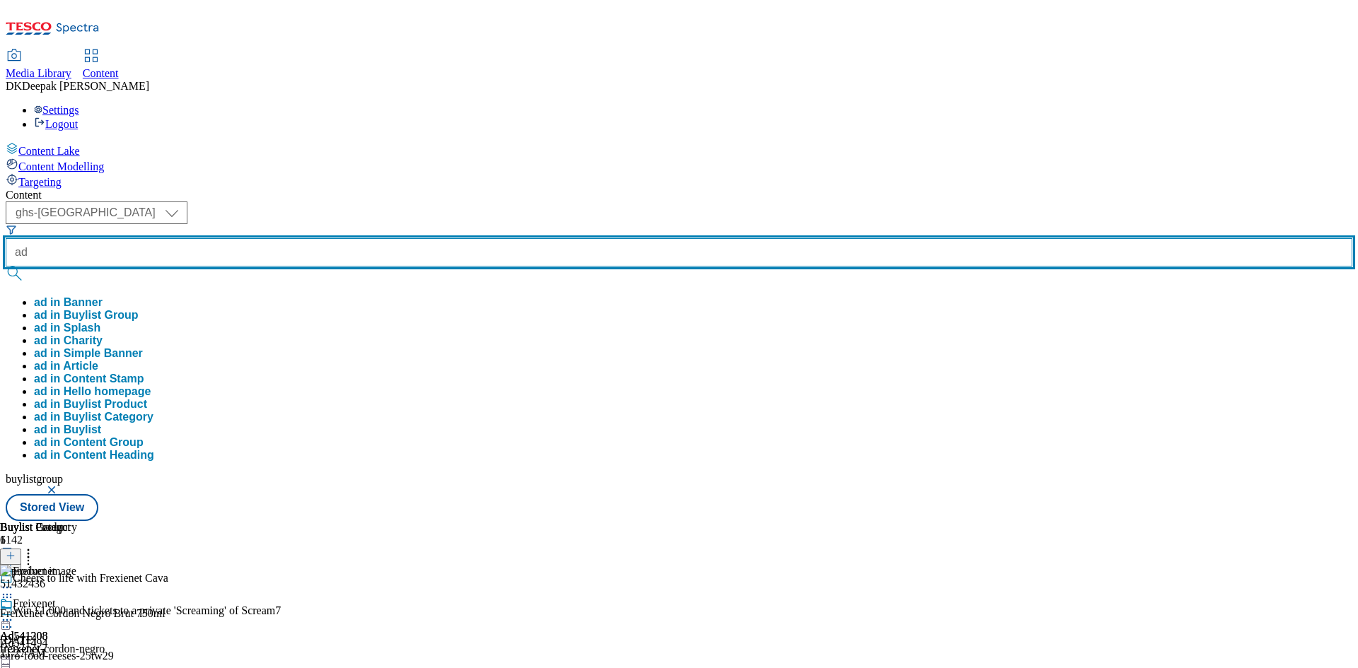
paste input "541724"
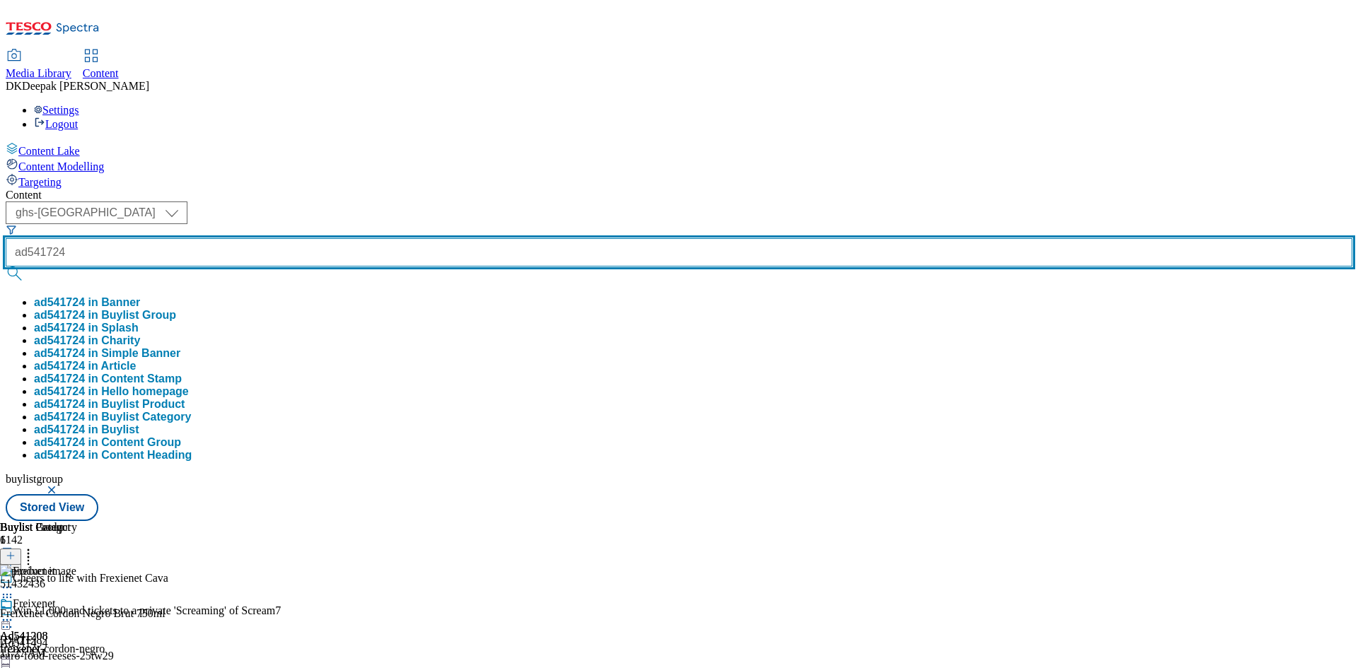
type input "ad541724"
click at [6, 267] on button "submit" at bounding box center [16, 274] width 20 height 14
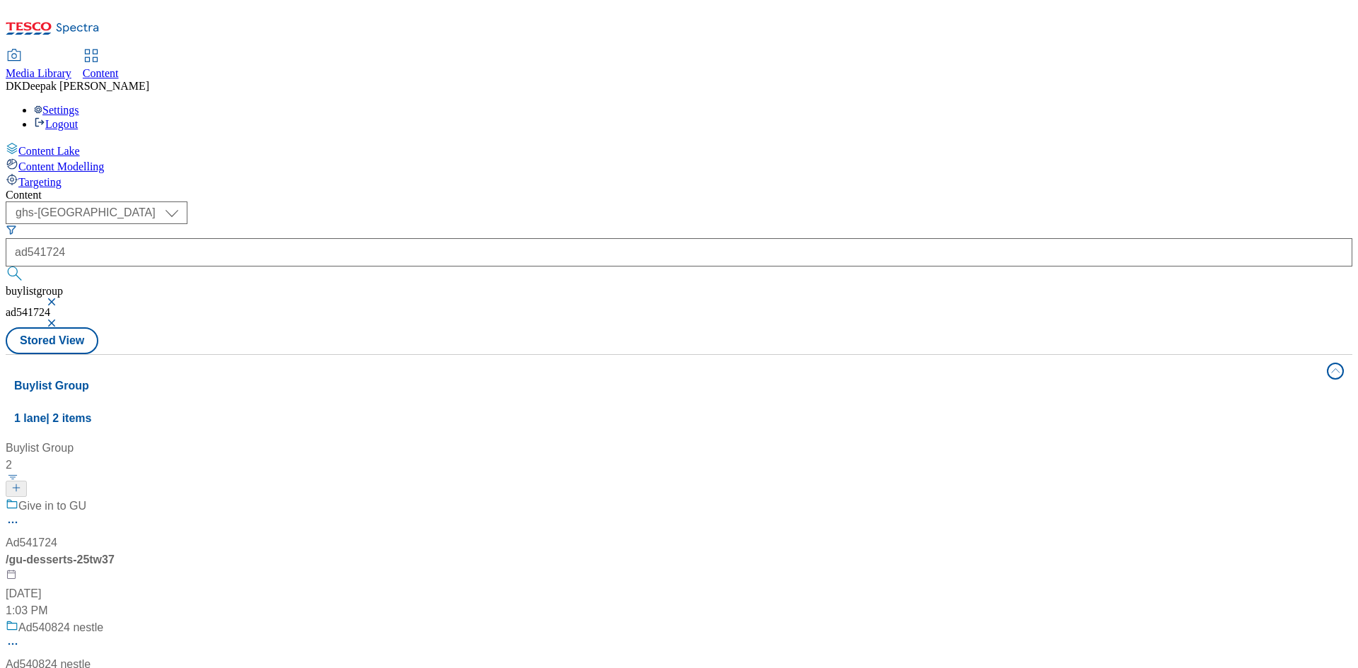
click at [182, 498] on div "Give in to GU Ad541724 / gu-desserts-25tw37 [DATE] 1:03 PM" at bounding box center [94, 559] width 177 height 122
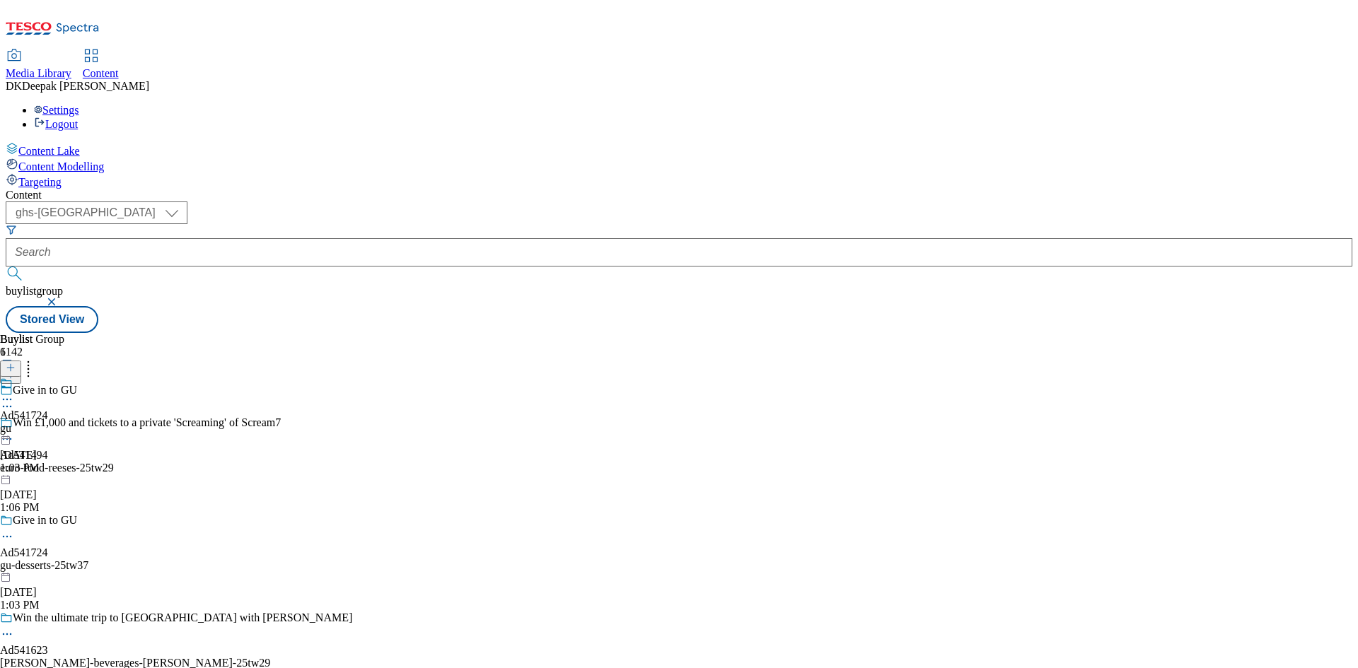
click at [14, 530] on icon at bounding box center [7, 537] width 14 height 14
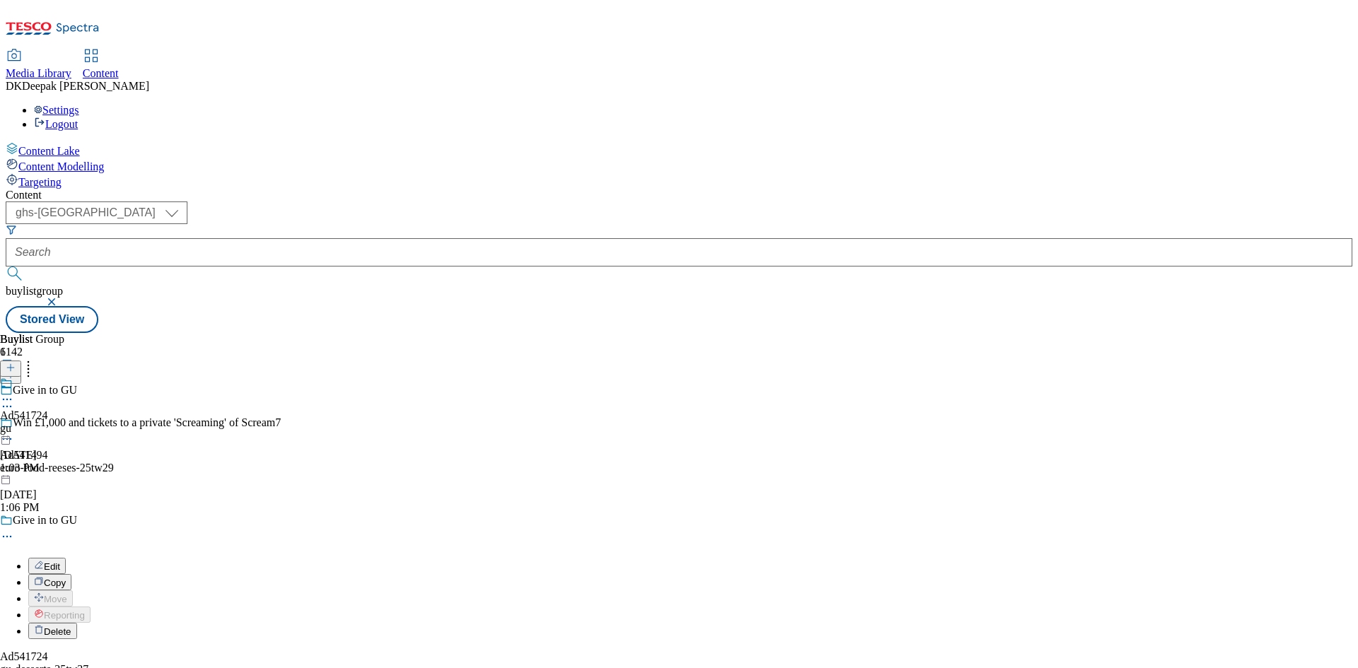
click at [66, 558] on button "Edit" at bounding box center [46, 566] width 37 height 16
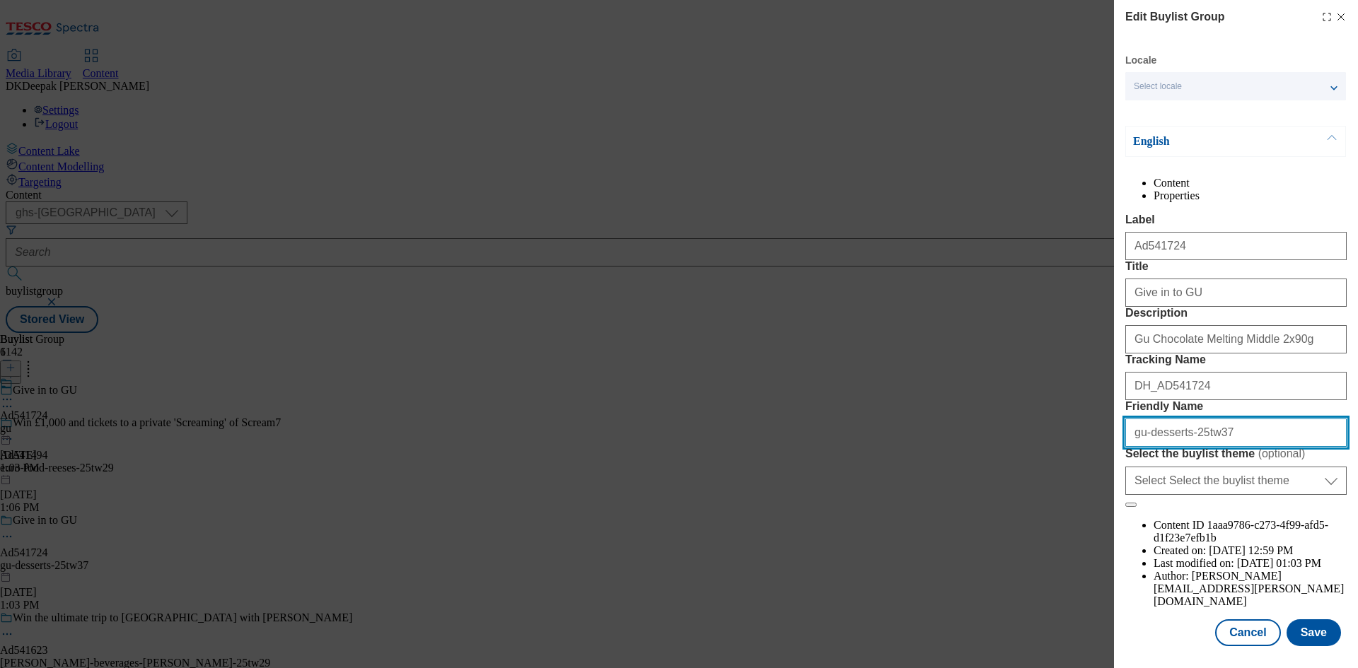
click at [1129, 447] on input "gu-desserts-25tw37" at bounding box center [1235, 433] width 221 height 28
paste input "Noble Foods"
drag, startPoint x: 1185, startPoint y: 562, endPoint x: 1078, endPoint y: 562, distance: 107.5
click at [1078, 562] on div "Edit Buylist Group Locale Select locale English Welsh English Content Propertie…" at bounding box center [679, 334] width 1358 height 668
type input "noble-foods-gu-desserts-25tw37"
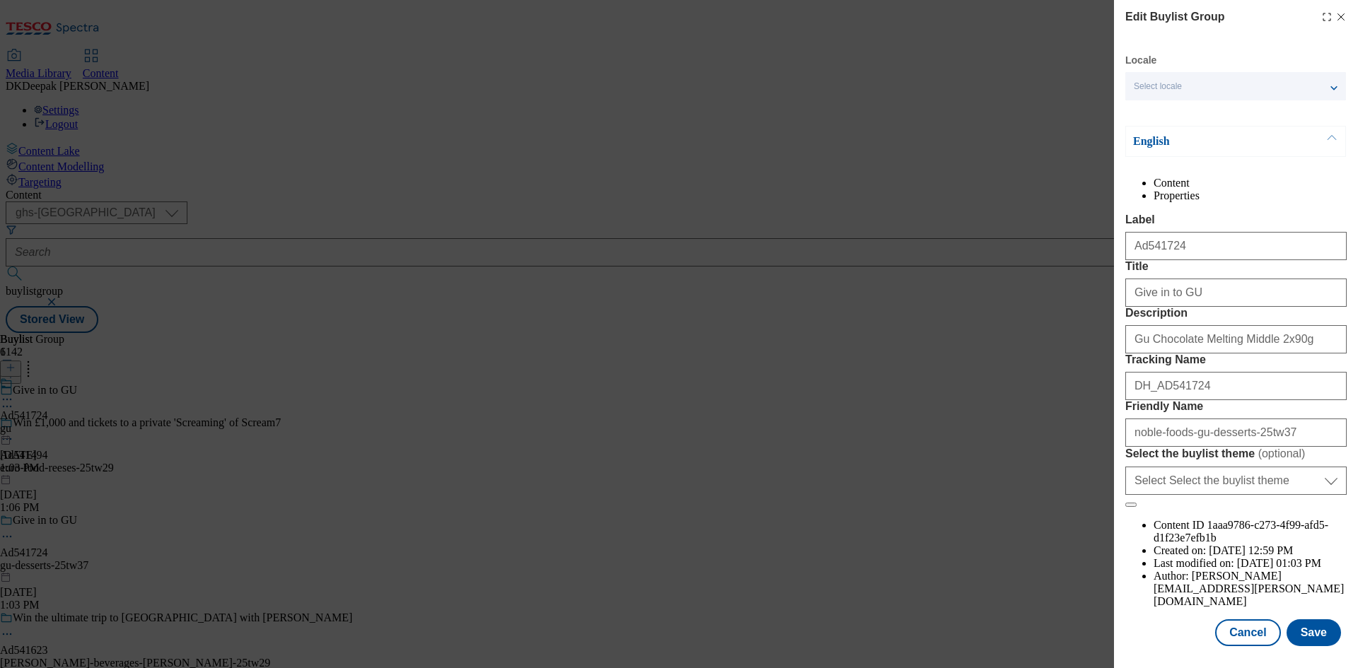
click at [1059, 549] on div "Edit Buylist Group Locale Select locale English Welsh English Content Propertie…" at bounding box center [679, 334] width 1358 height 668
click at [1305, 627] on button "Save" at bounding box center [1313, 632] width 54 height 27
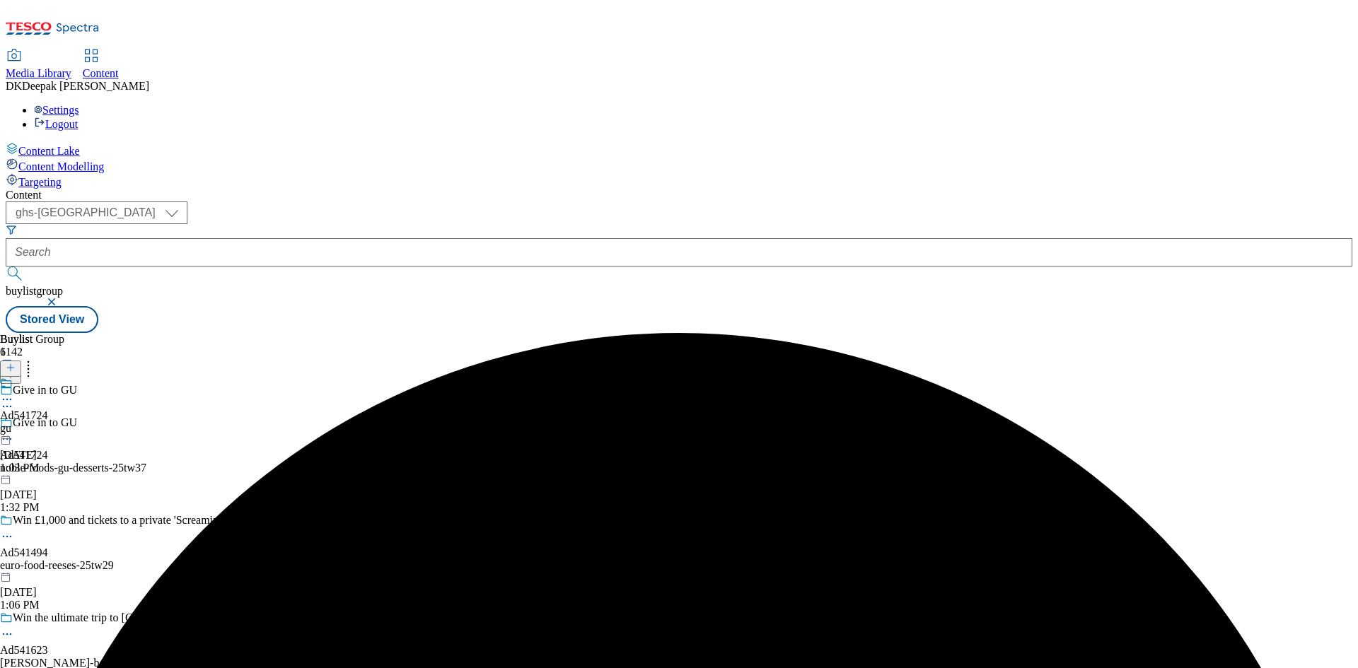
click at [48, 422] on div "gu" at bounding box center [24, 428] width 48 height 13
click at [14, 425] on icon at bounding box center [7, 432] width 14 height 14
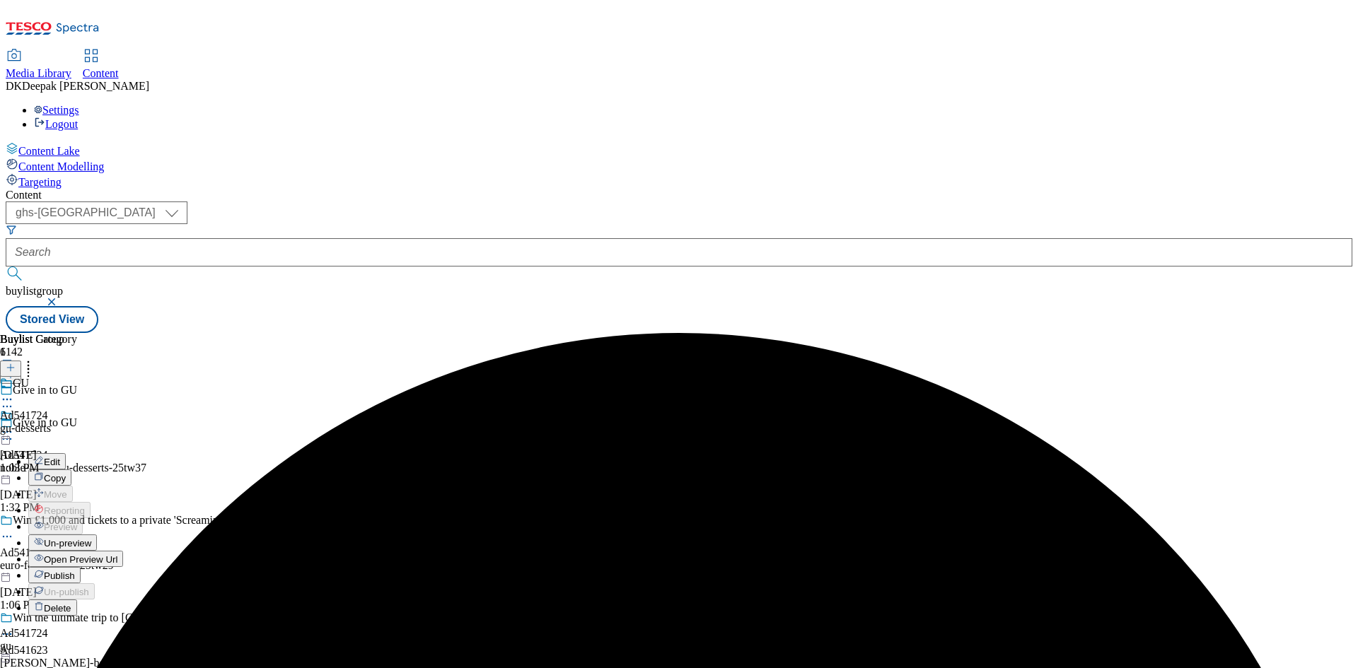
click at [66, 455] on div "Edit" at bounding box center [46, 461] width 37 height 12
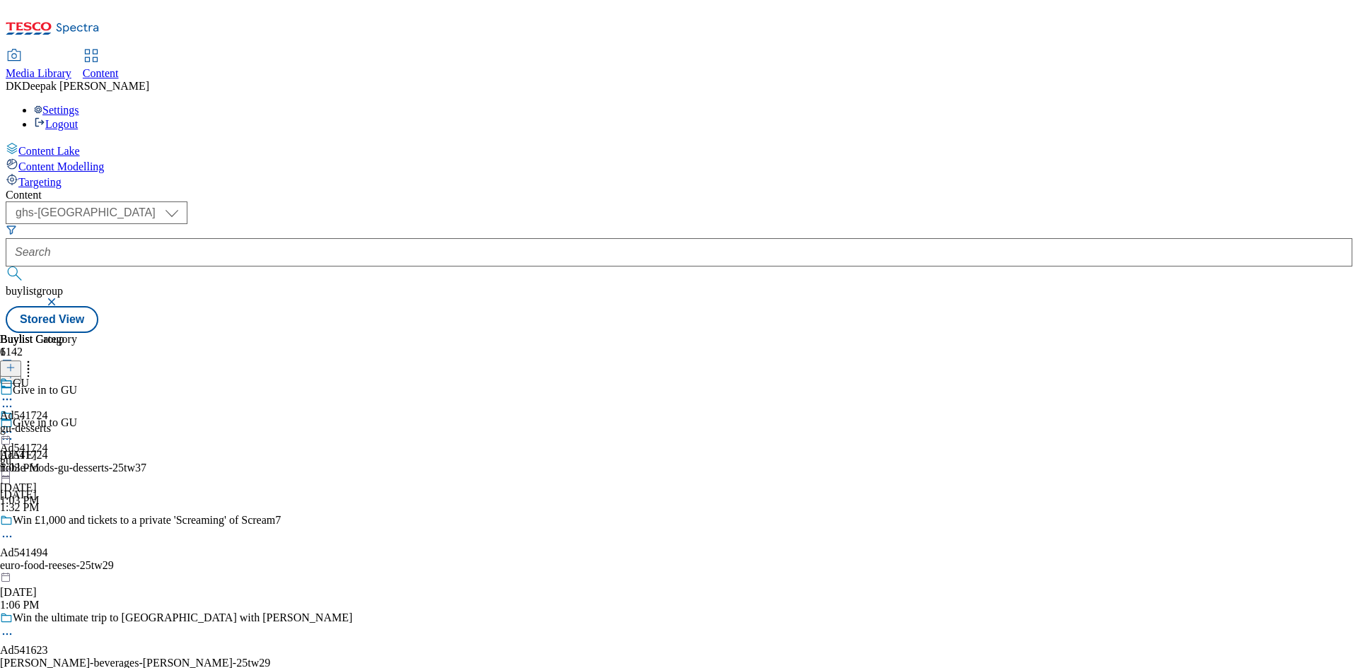
click at [14, 425] on icon at bounding box center [7, 432] width 14 height 14
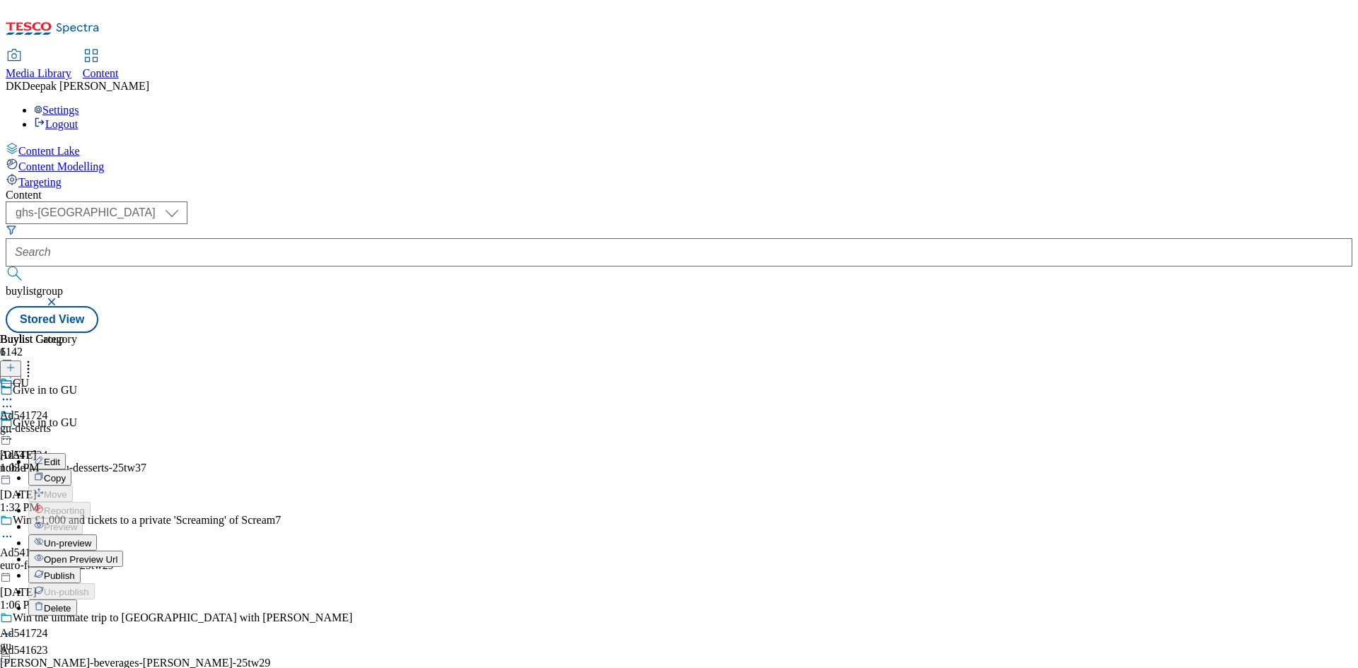
click at [66, 453] on button "Edit" at bounding box center [46, 461] width 37 height 16
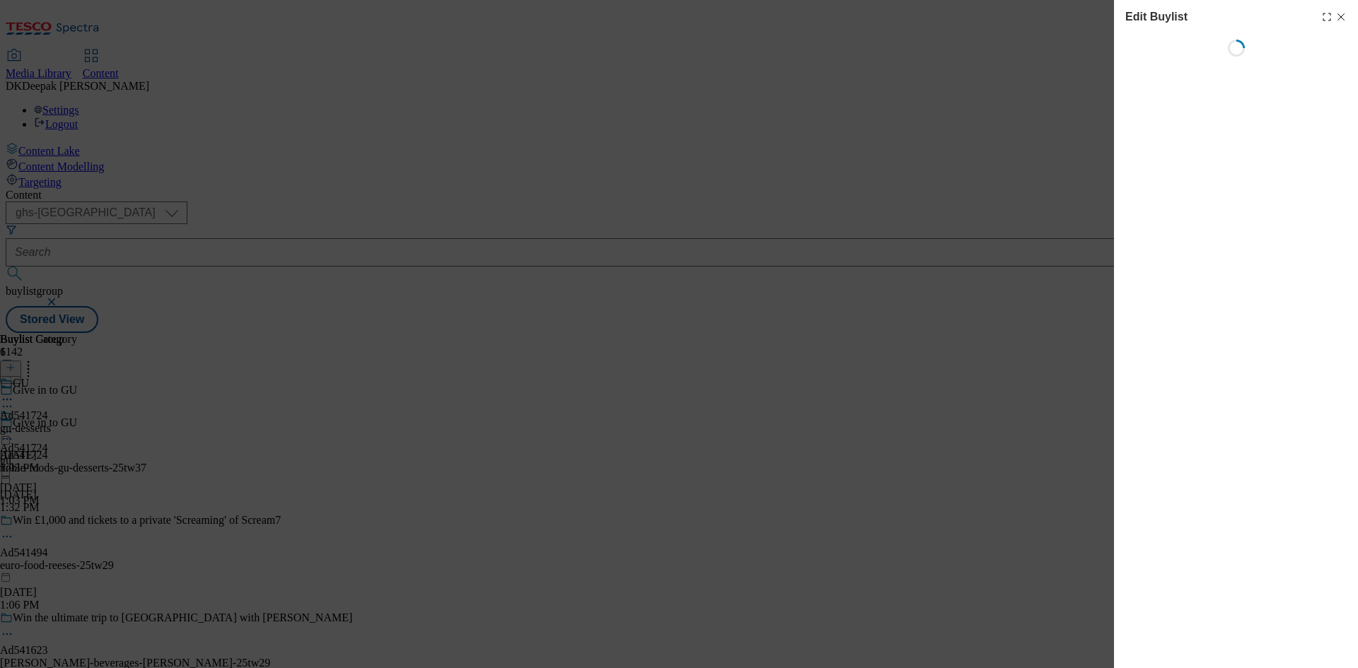
select select "tactical"
select select "supplier funded short term 1-3 weeks"
select select "dunnhumby"
select select "Banner"
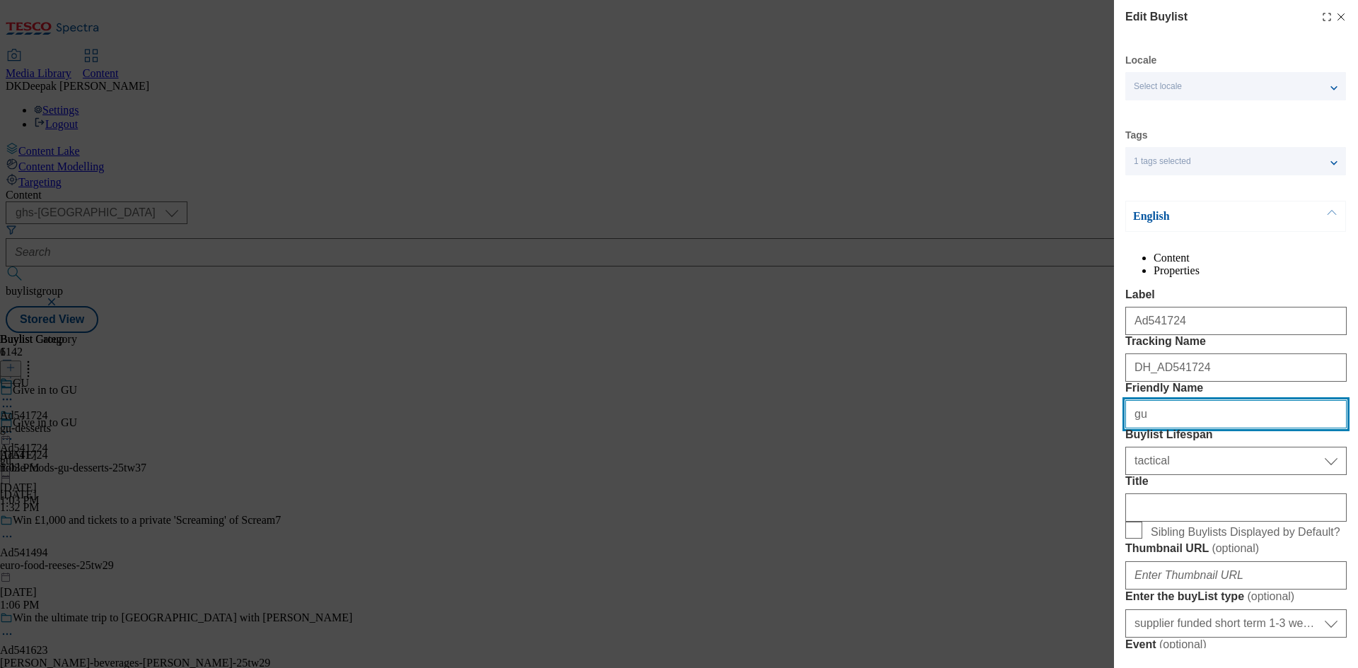
drag, startPoint x: 1136, startPoint y: 495, endPoint x: 1015, endPoint y: 495, distance: 121.6
click at [1015, 495] on div "Edit Buylist Locale Select locale English Welsh Tags 1 tags selected fnf market…" at bounding box center [679, 334] width 1358 height 668
paste input "noble-foods-"
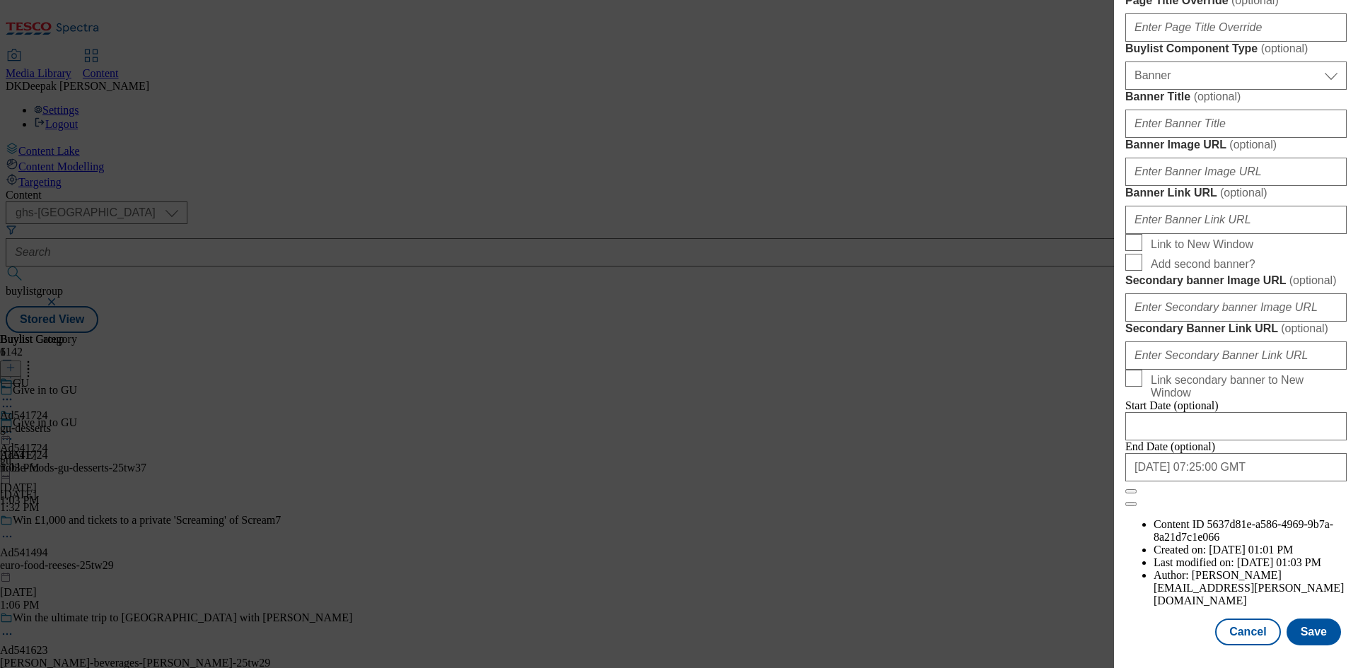
scroll to position [1464, 0]
type input "noble-foods-"
click at [1312, 627] on button "Save" at bounding box center [1313, 632] width 54 height 27
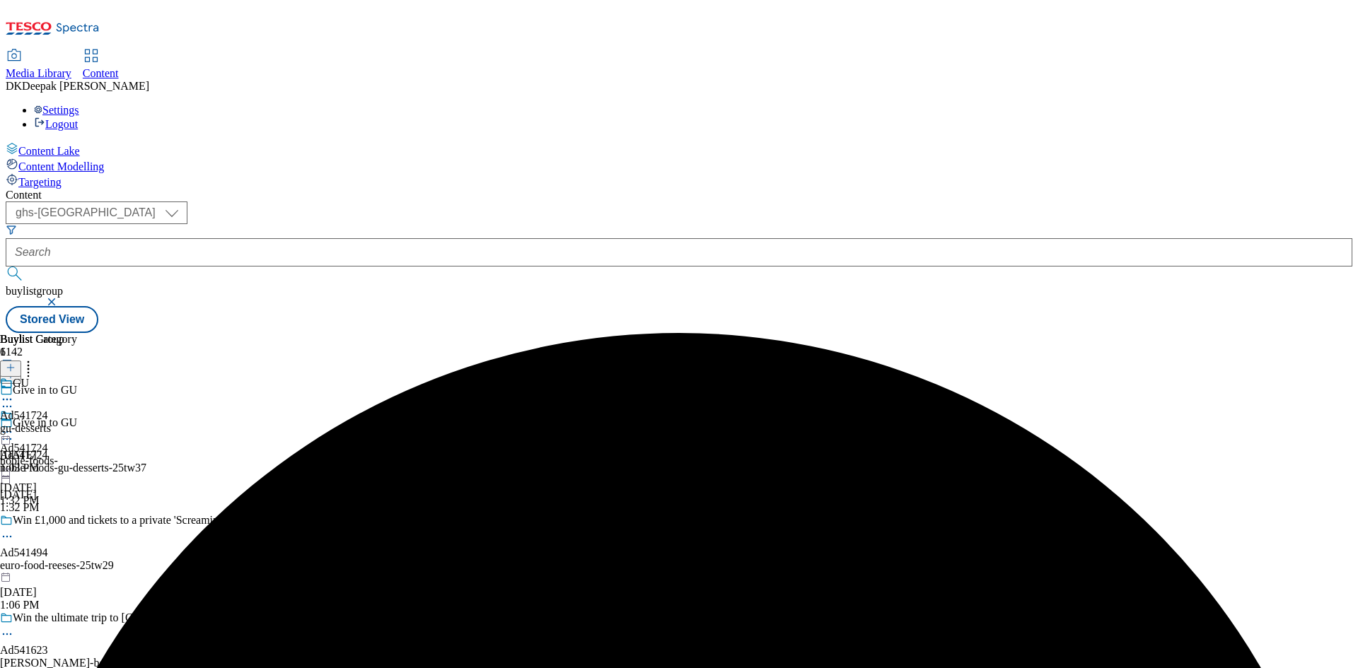
click at [77, 422] on div "gu-desserts" at bounding box center [38, 428] width 77 height 13
click at [14, 425] on icon at bounding box center [7, 432] width 14 height 14
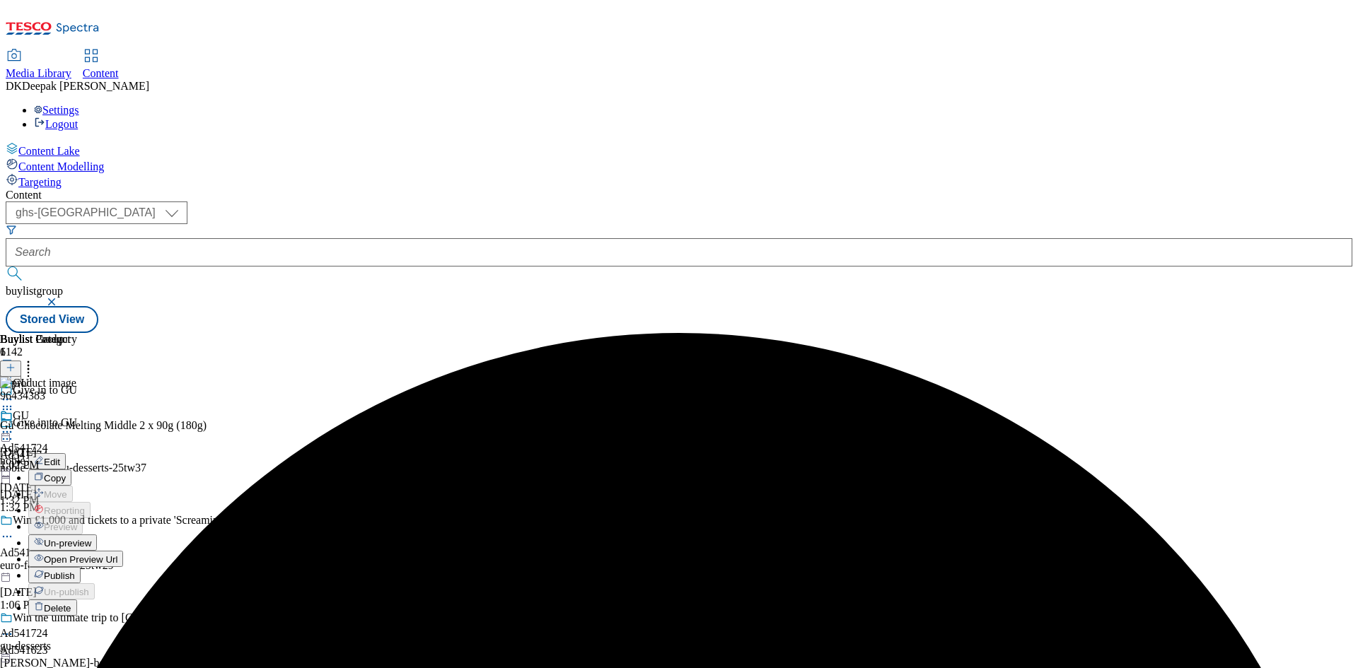
click at [66, 453] on button "Edit" at bounding box center [46, 461] width 37 height 16
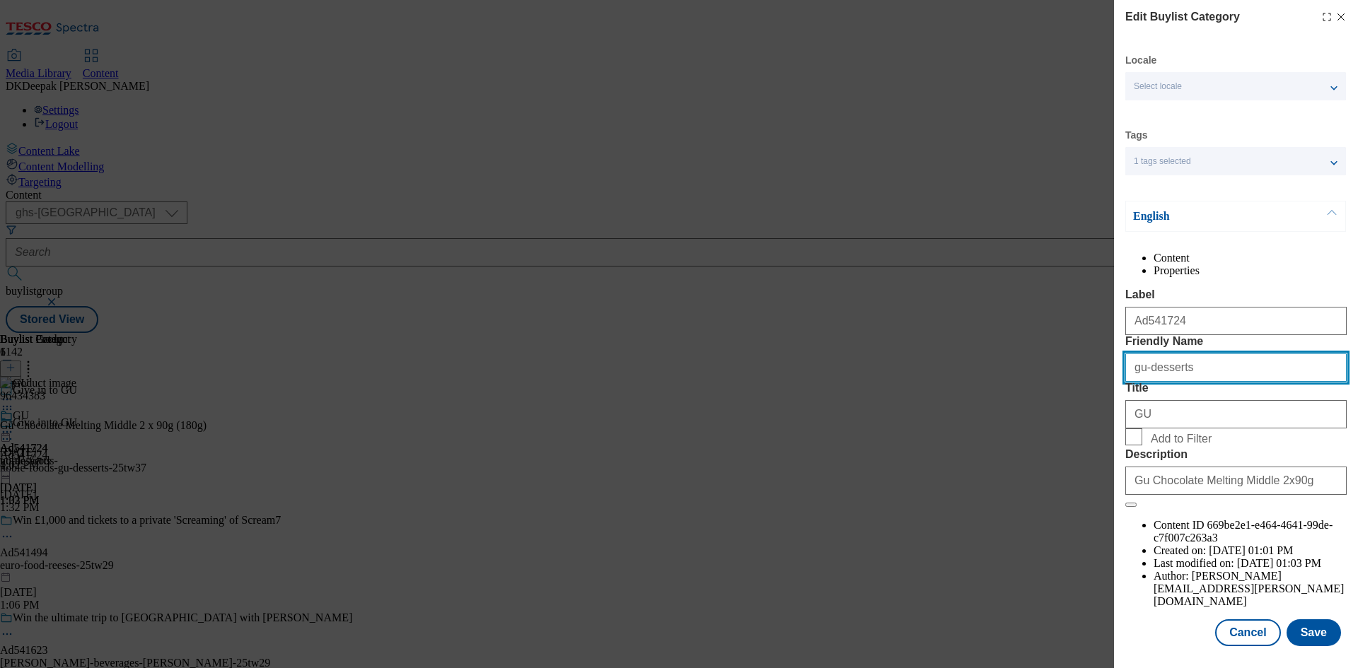
drag, startPoint x: 1094, startPoint y: 424, endPoint x: 1024, endPoint y: 426, distance: 70.0
click at [1024, 426] on div "Edit Buylist Category Locale Select locale English Welsh Tags 1 tags selected f…" at bounding box center [679, 334] width 1358 height 668
click at [1132, 382] on input "gu-desserts" at bounding box center [1235, 368] width 221 height 28
paste input "noble-foods-"
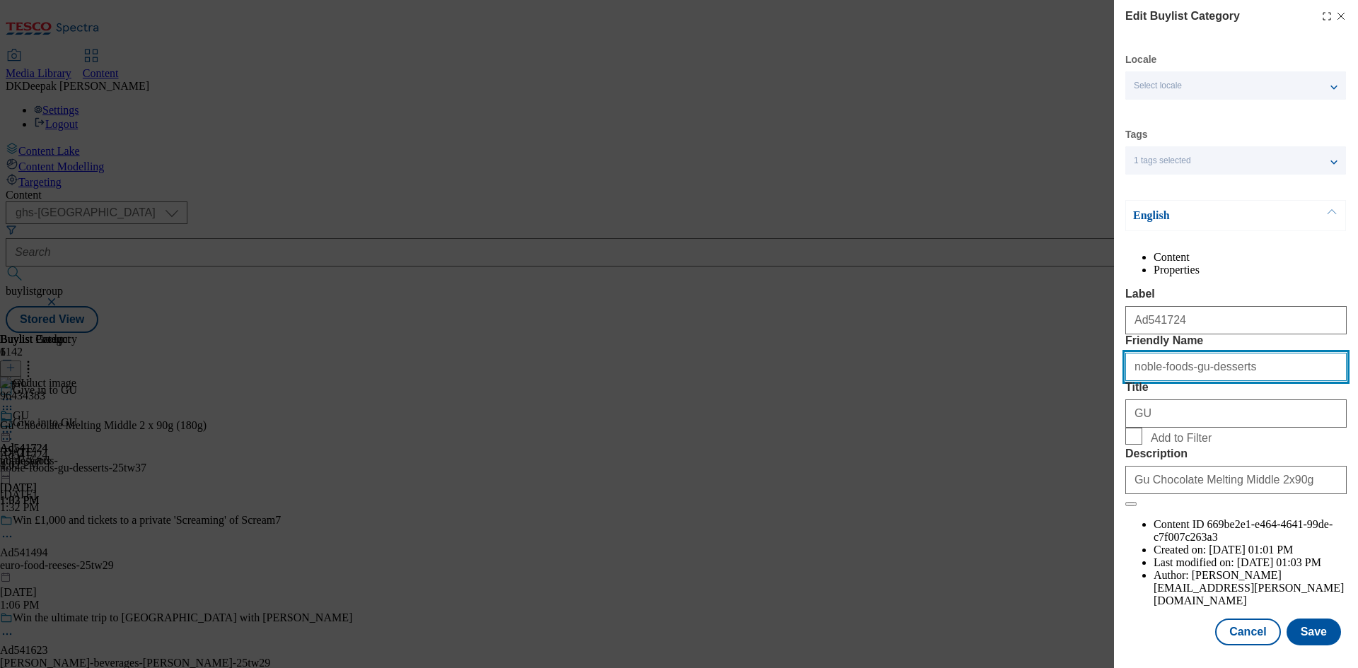
type input "noble-foods-gu-desserts"
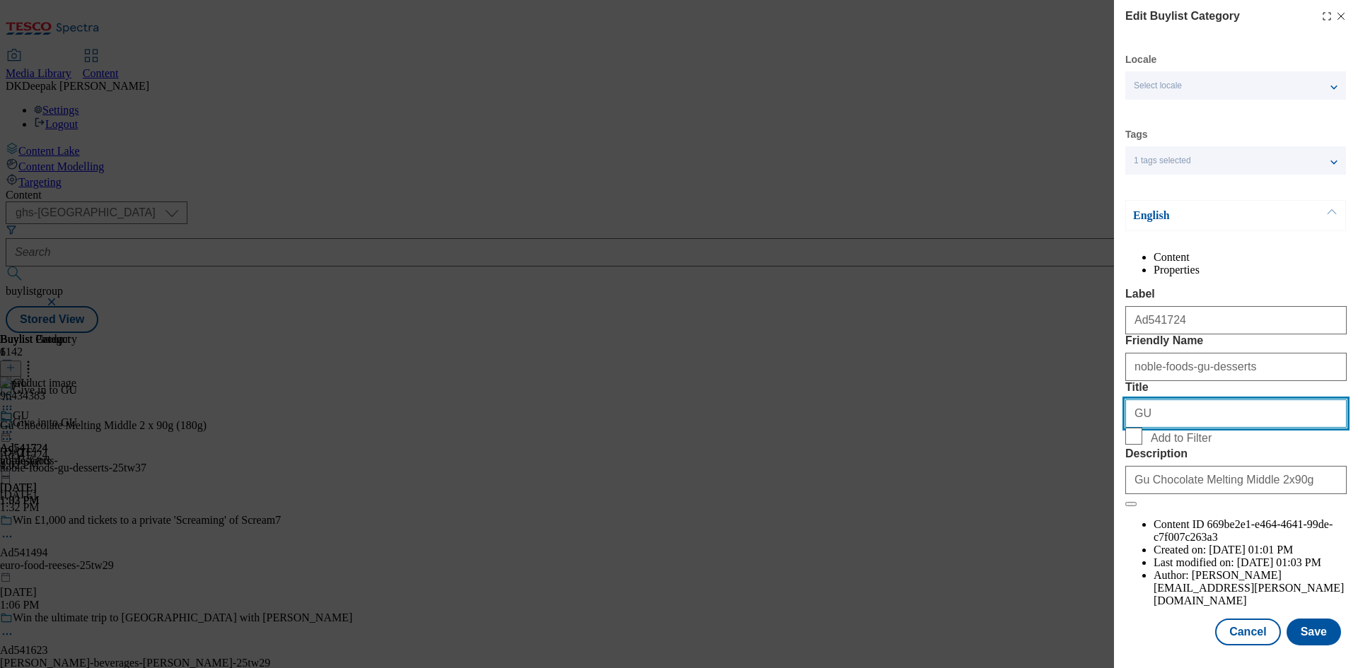
drag, startPoint x: 1163, startPoint y: 468, endPoint x: 1030, endPoint y: 468, distance: 133.0
click at [1030, 468] on div "Edit Buylist Category Locale Select locale English Welsh Tags 1 tags selected f…" at bounding box center [679, 334] width 1358 height 668
paste input "Noble Foods"
type input "Noble Foods"
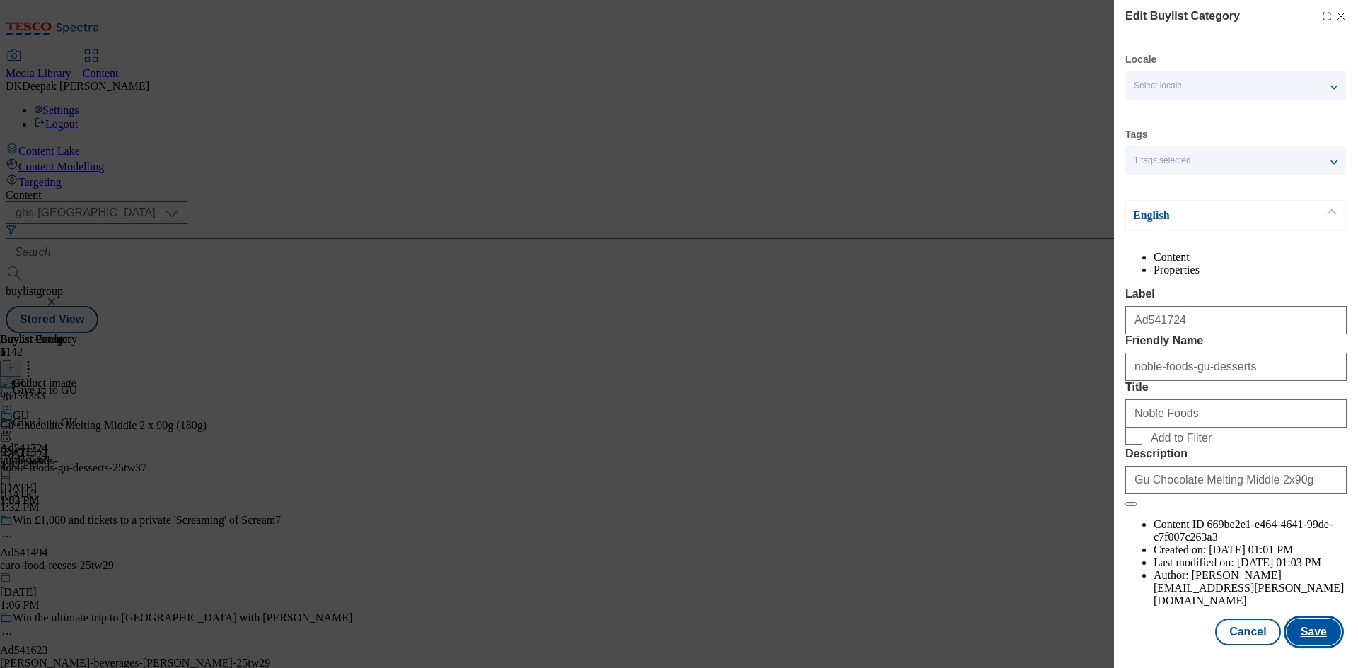
click at [1316, 629] on button "Save" at bounding box center [1313, 632] width 54 height 27
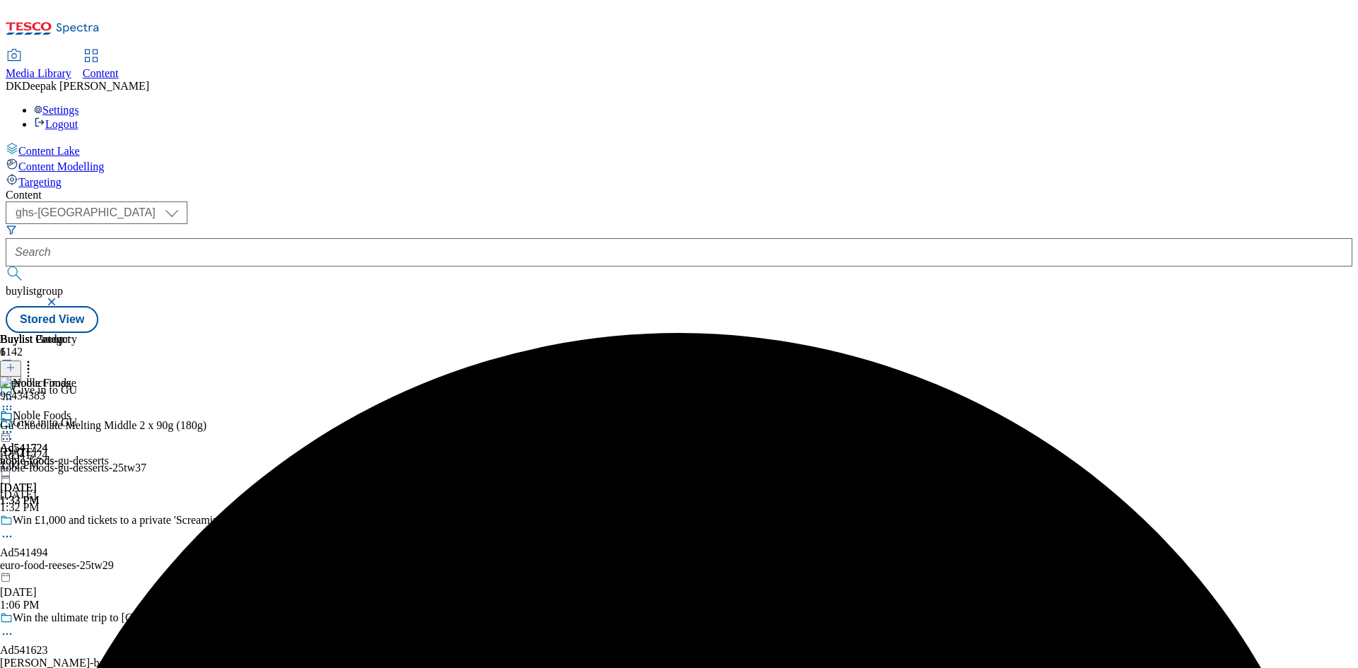
click at [109, 409] on div "Noble Foods Ad541724 noble-foods-gu-desserts [DATE] 1:33 PM" at bounding box center [54, 458] width 109 height 98
click at [14, 425] on icon at bounding box center [7, 432] width 14 height 14
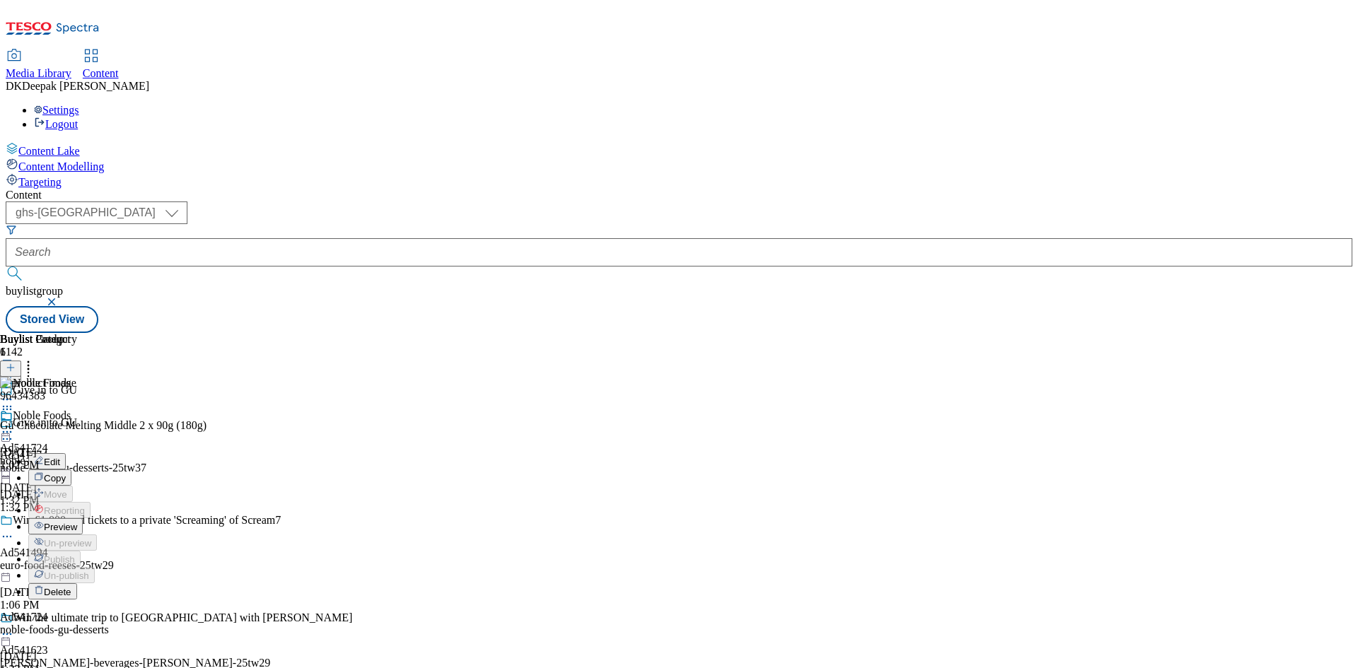
click at [77, 522] on span "Preview" at bounding box center [60, 527] width 33 height 11
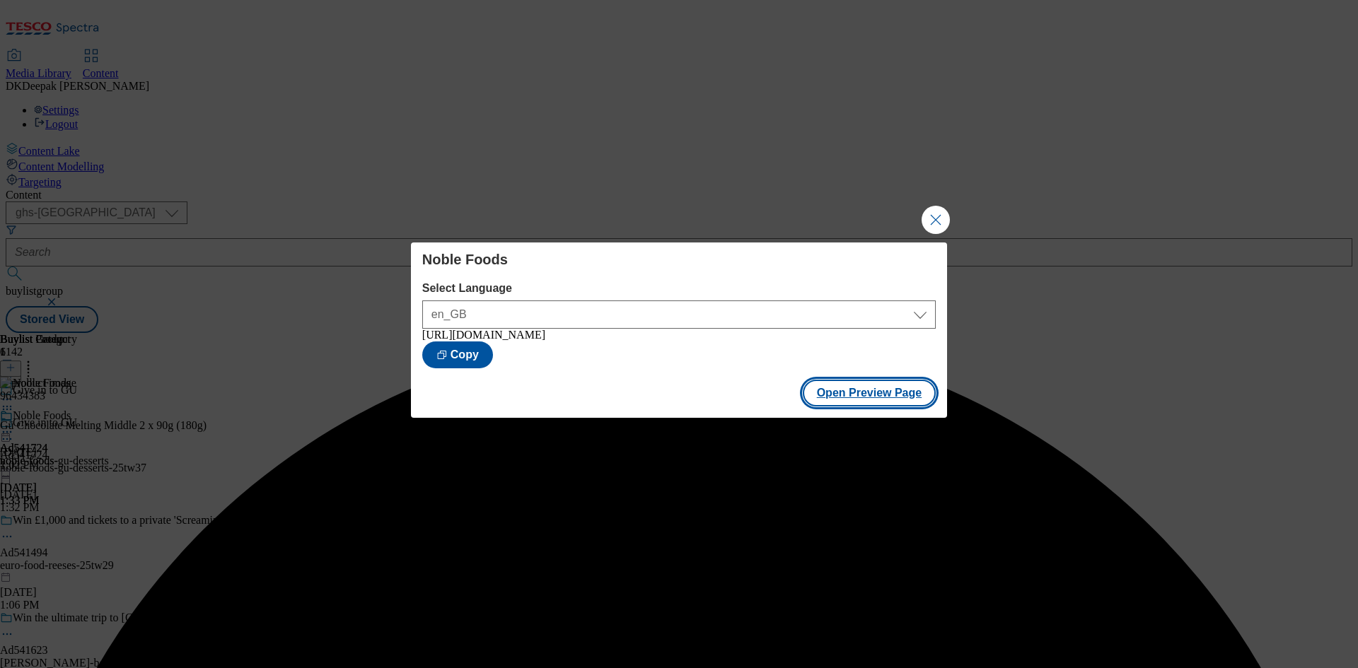
click at [889, 397] on button "Open Preview Page" at bounding box center [870, 393] width 134 height 27
click at [931, 216] on button "Close Modal" at bounding box center [935, 220] width 28 height 28
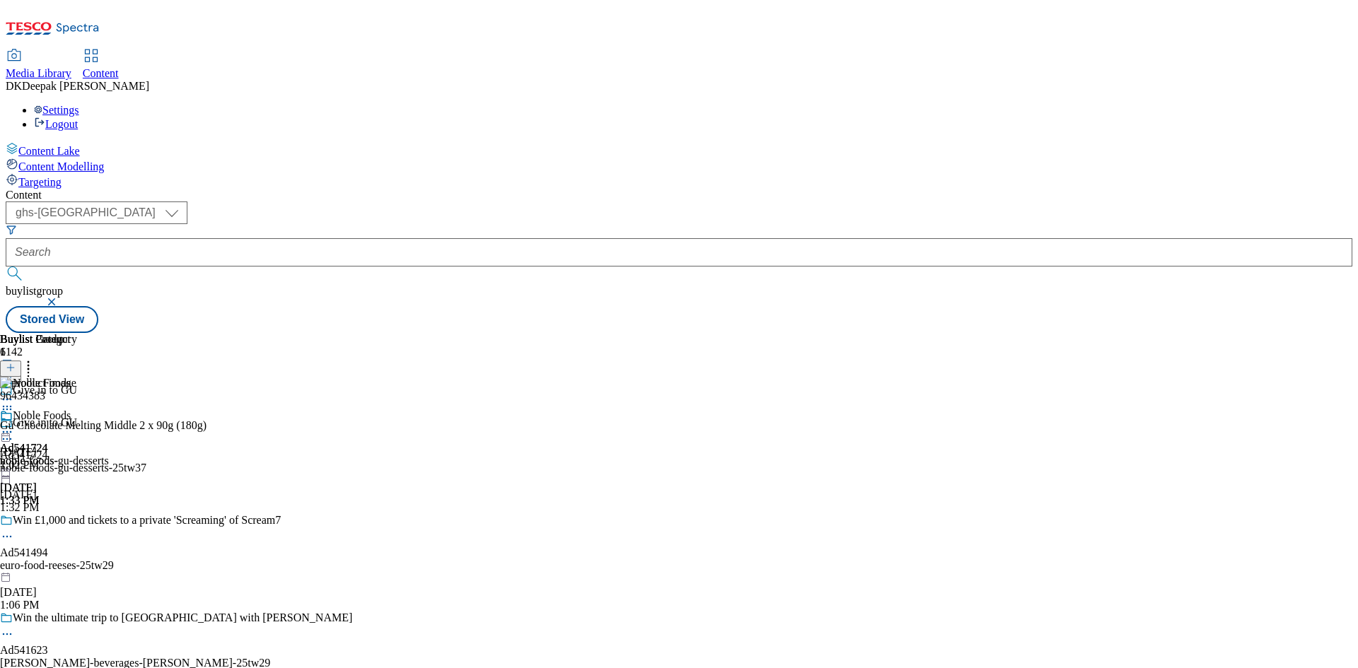
click at [14, 425] on icon at bounding box center [7, 432] width 14 height 14
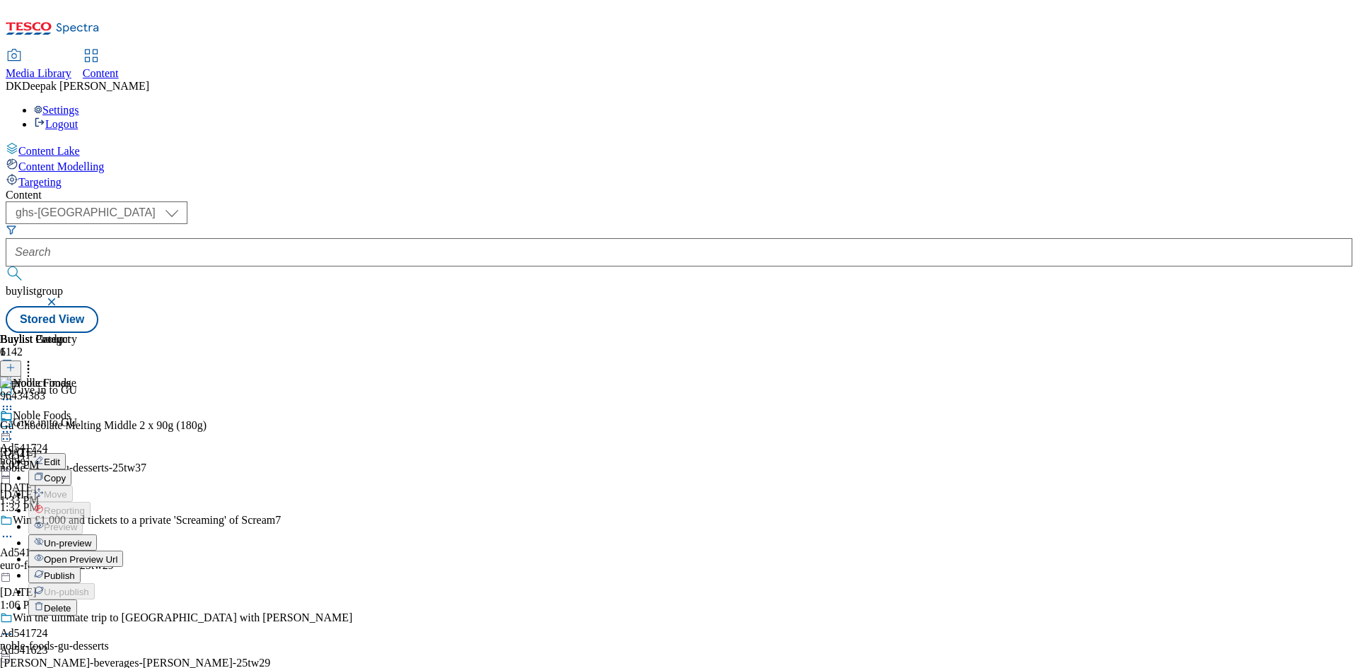
click at [75, 571] on span "Publish" at bounding box center [59, 576] width 31 height 11
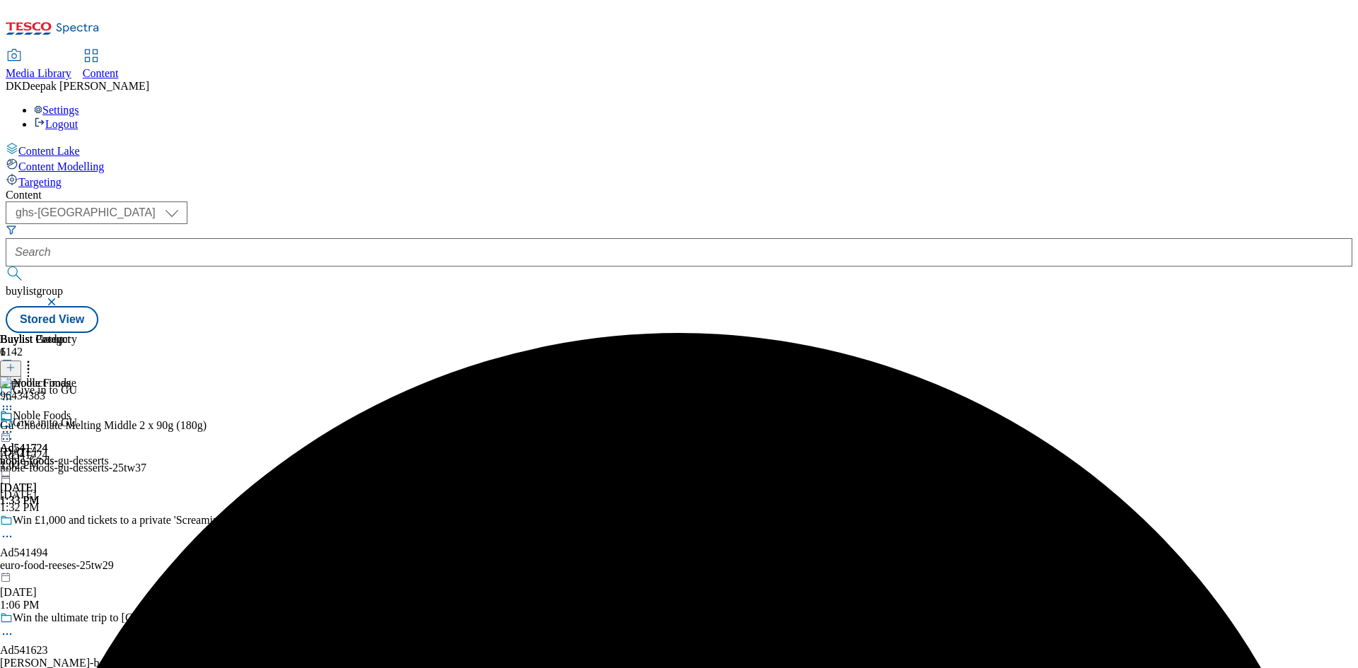
click at [14, 425] on icon at bounding box center [7, 432] width 14 height 14
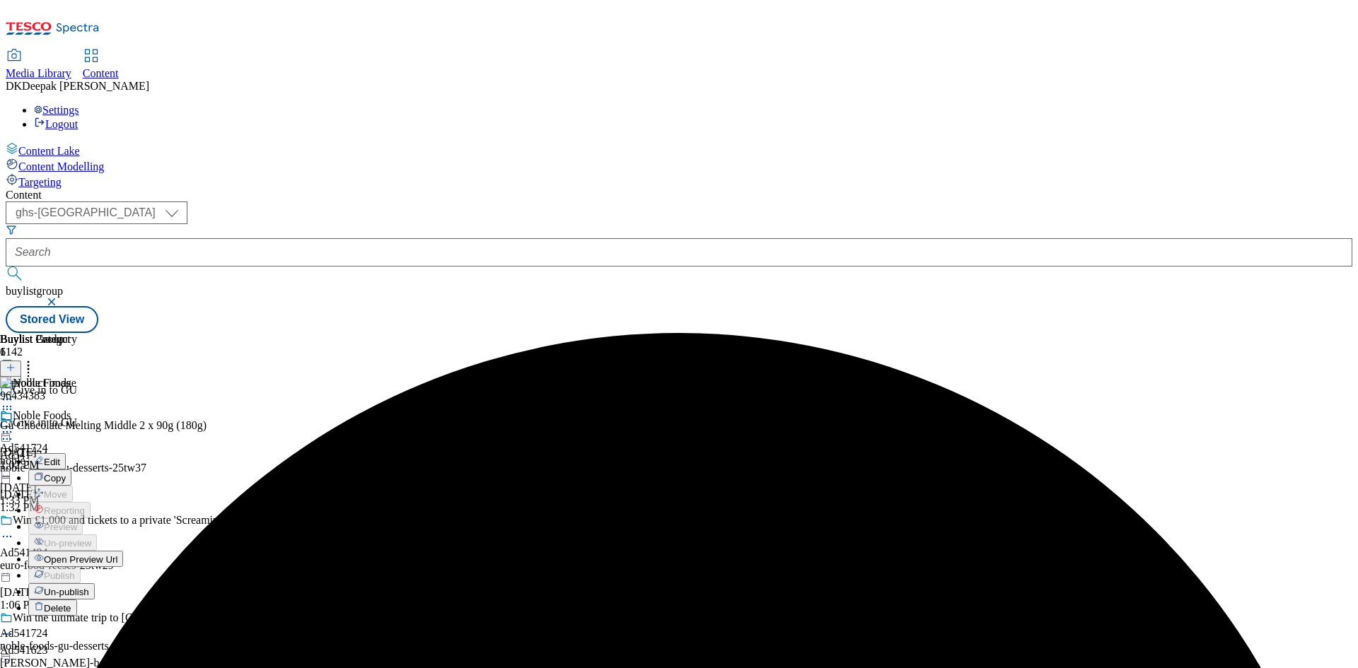
click at [89, 587] on span "Un-publish" at bounding box center [66, 592] width 45 height 11
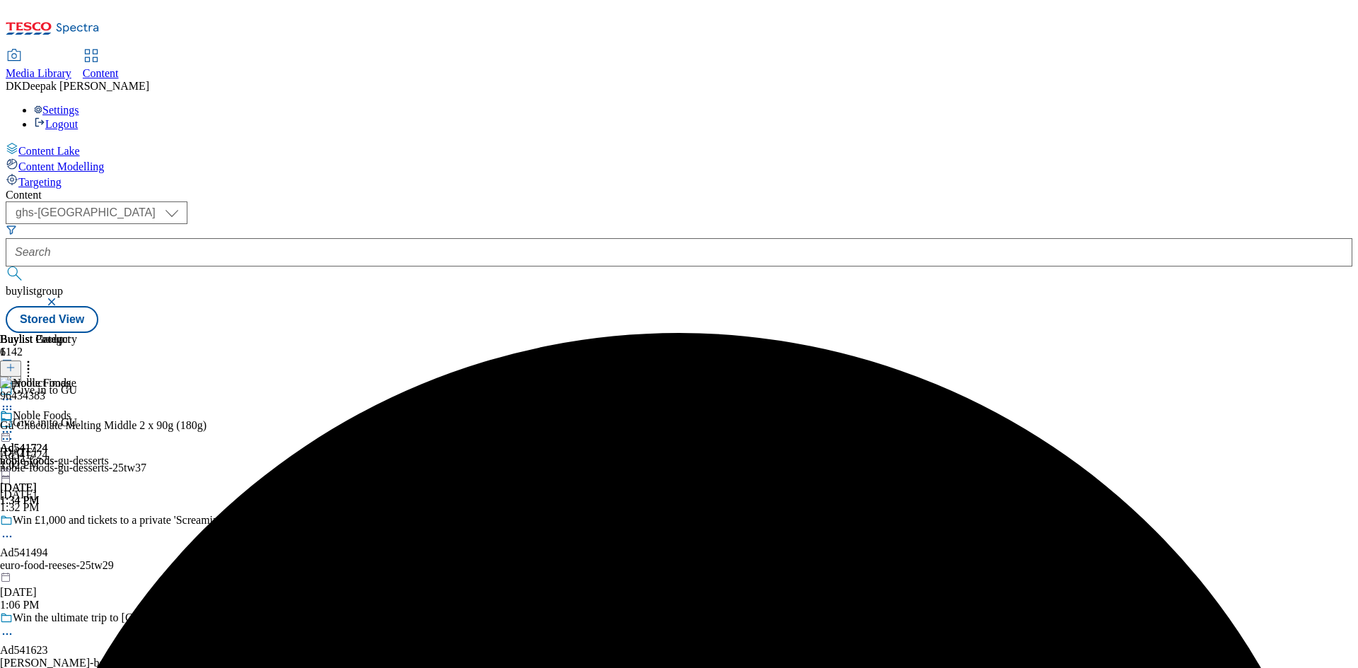
click at [14, 425] on icon at bounding box center [7, 432] width 14 height 14
click at [66, 453] on button "Edit" at bounding box center [46, 461] width 37 height 16
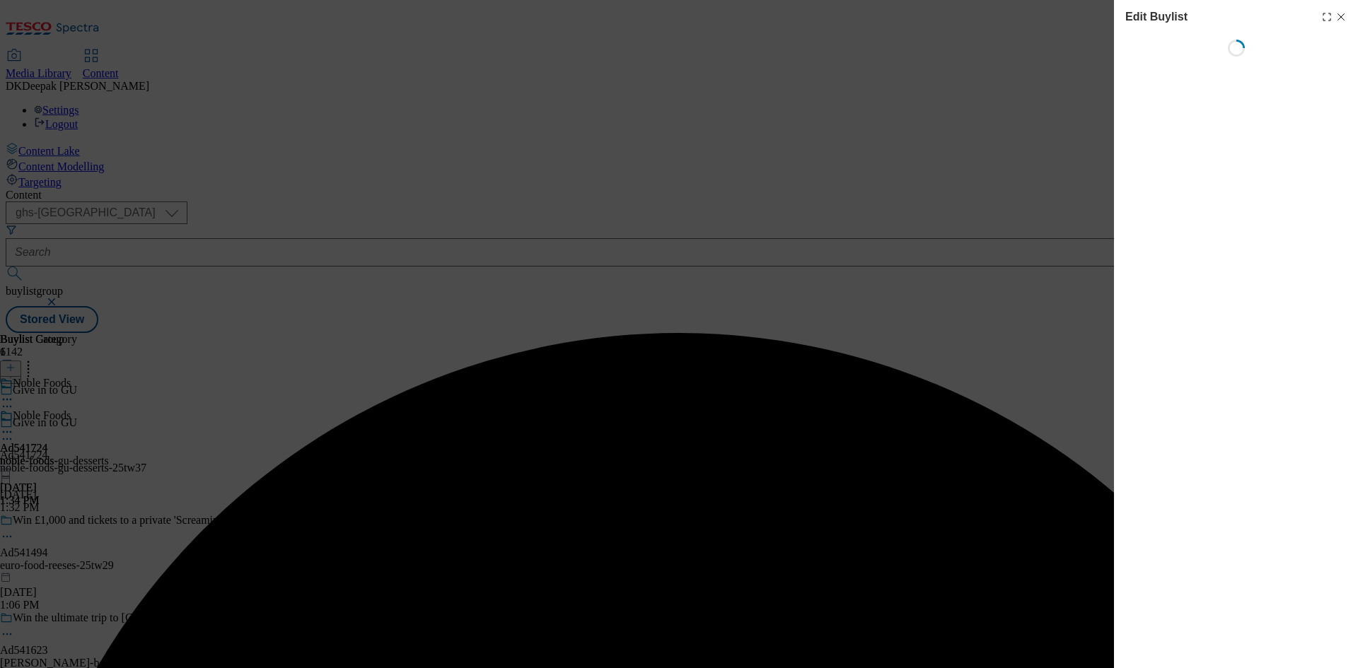
select select "tactical"
select select "supplier funded short term 1-3 weeks"
select select "dunnhumby"
select select "Banner"
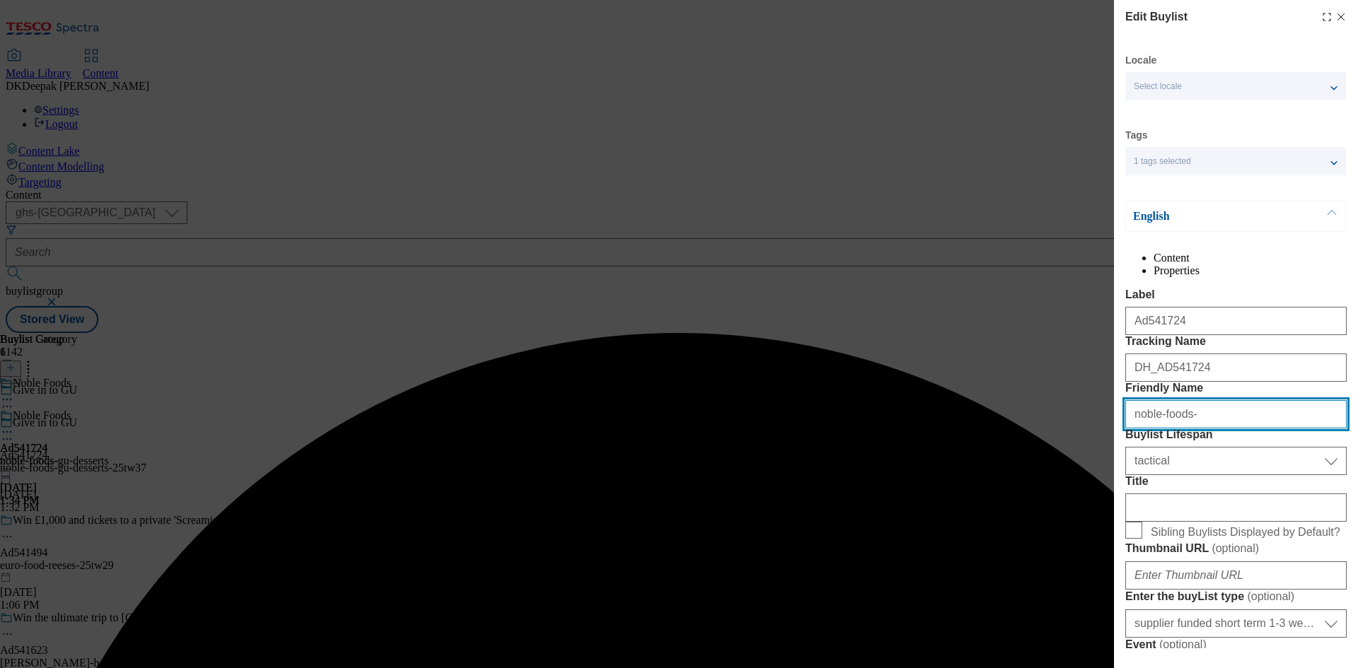
click at [1206, 429] on input "noble-foods-" at bounding box center [1235, 414] width 221 height 28
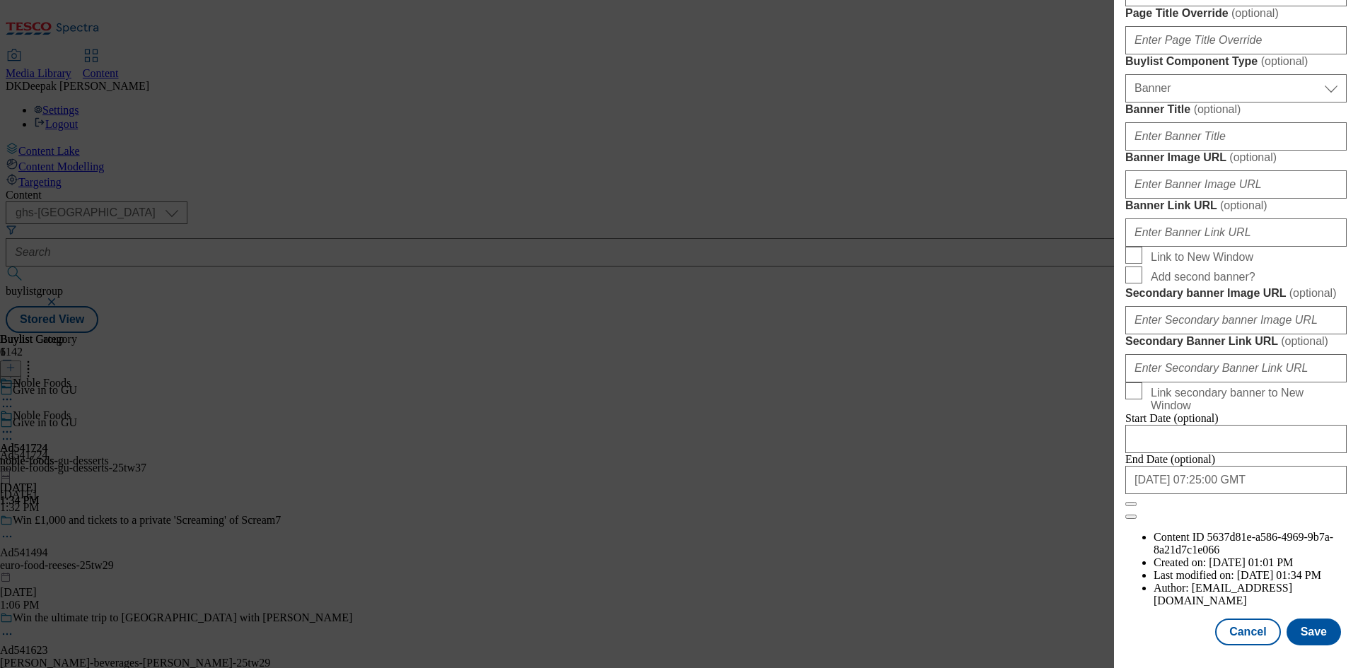
scroll to position [1464, 0]
type input "noble-foods"
click at [1306, 628] on button "Save" at bounding box center [1313, 632] width 54 height 27
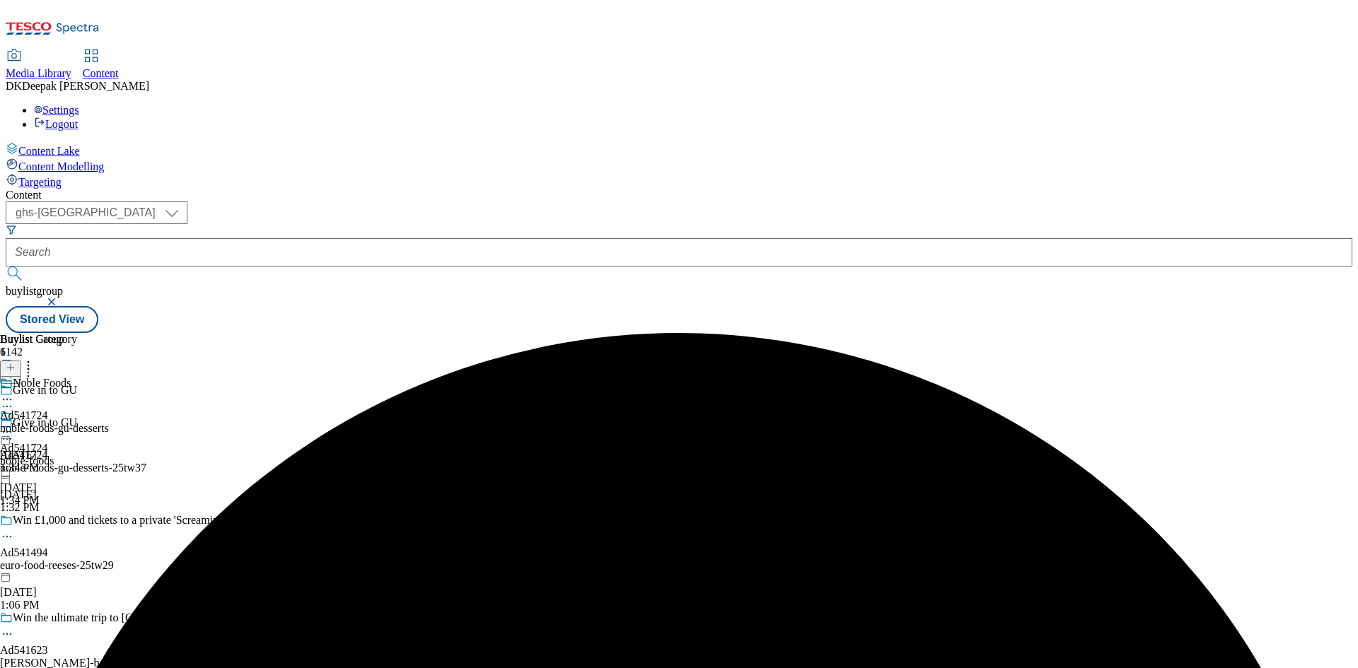
click at [109, 422] on div "noble-foods-gu-desserts" at bounding box center [54, 428] width 109 height 13
click at [14, 425] on icon at bounding box center [7, 432] width 14 height 14
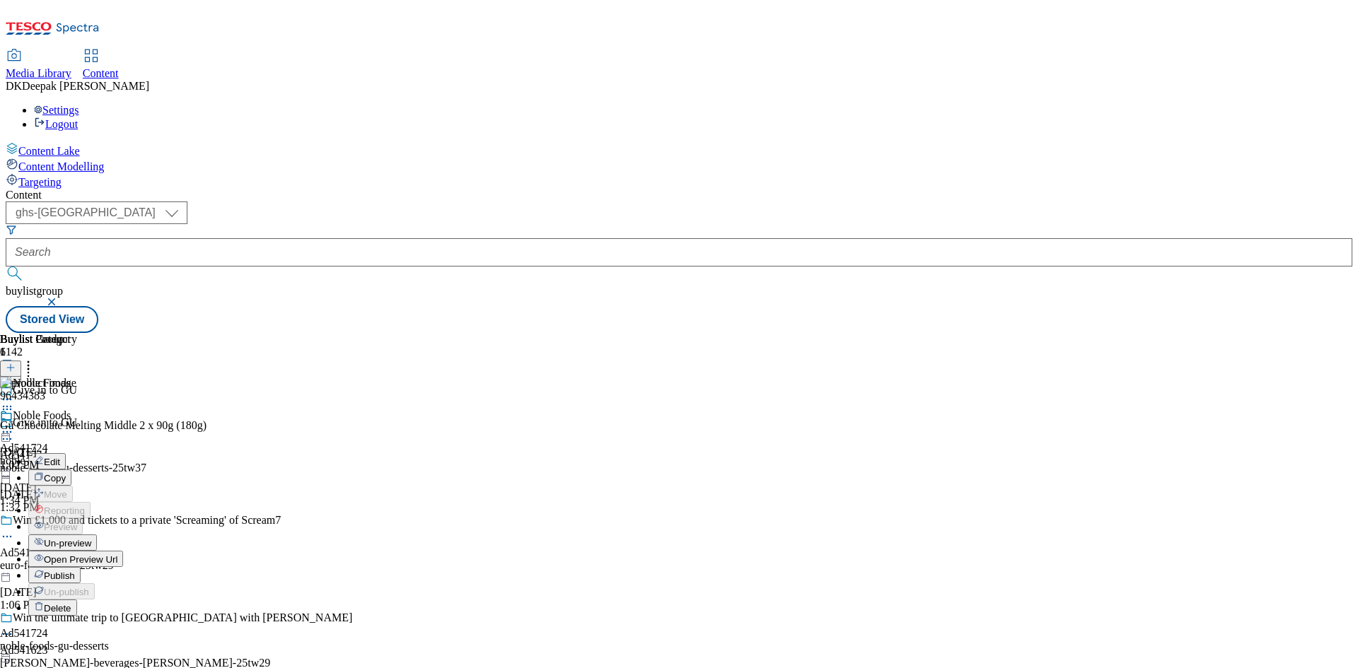
click at [75, 571] on span "Publish" at bounding box center [59, 576] width 31 height 11
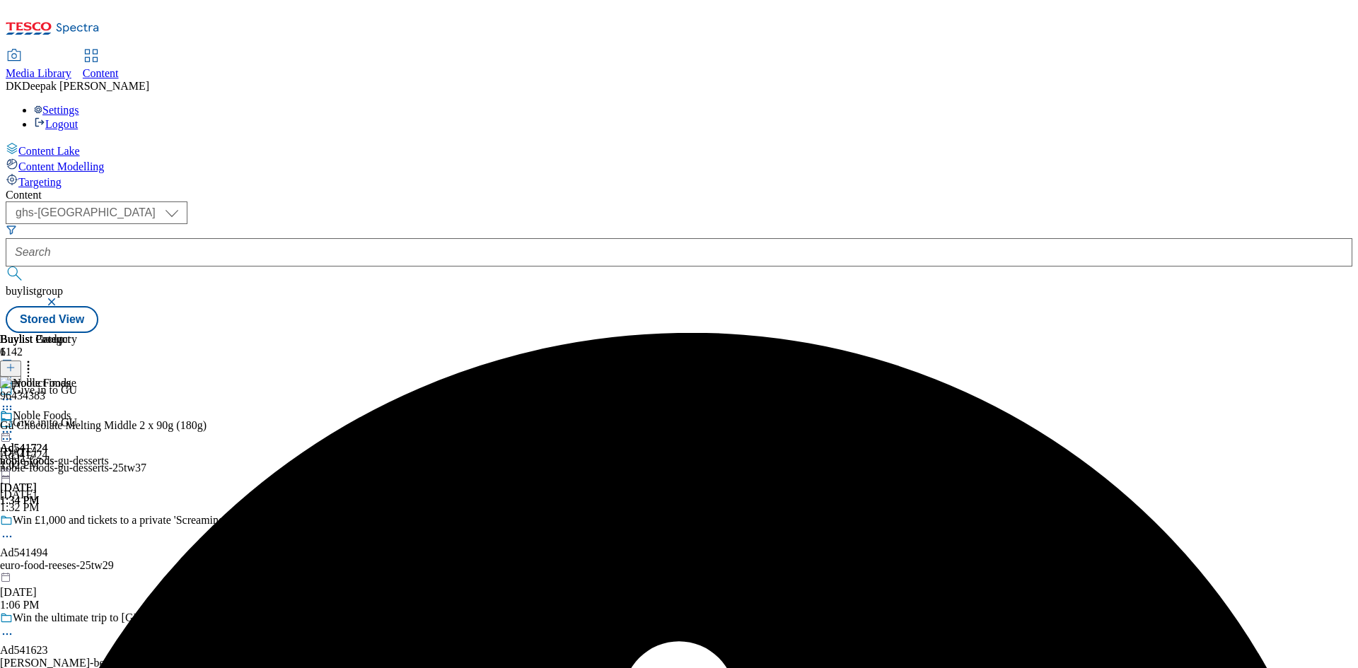
drag, startPoint x: 921, startPoint y: 226, endPoint x: 904, endPoint y: 219, distance: 18.4
click at [14, 425] on icon at bounding box center [7, 432] width 14 height 14
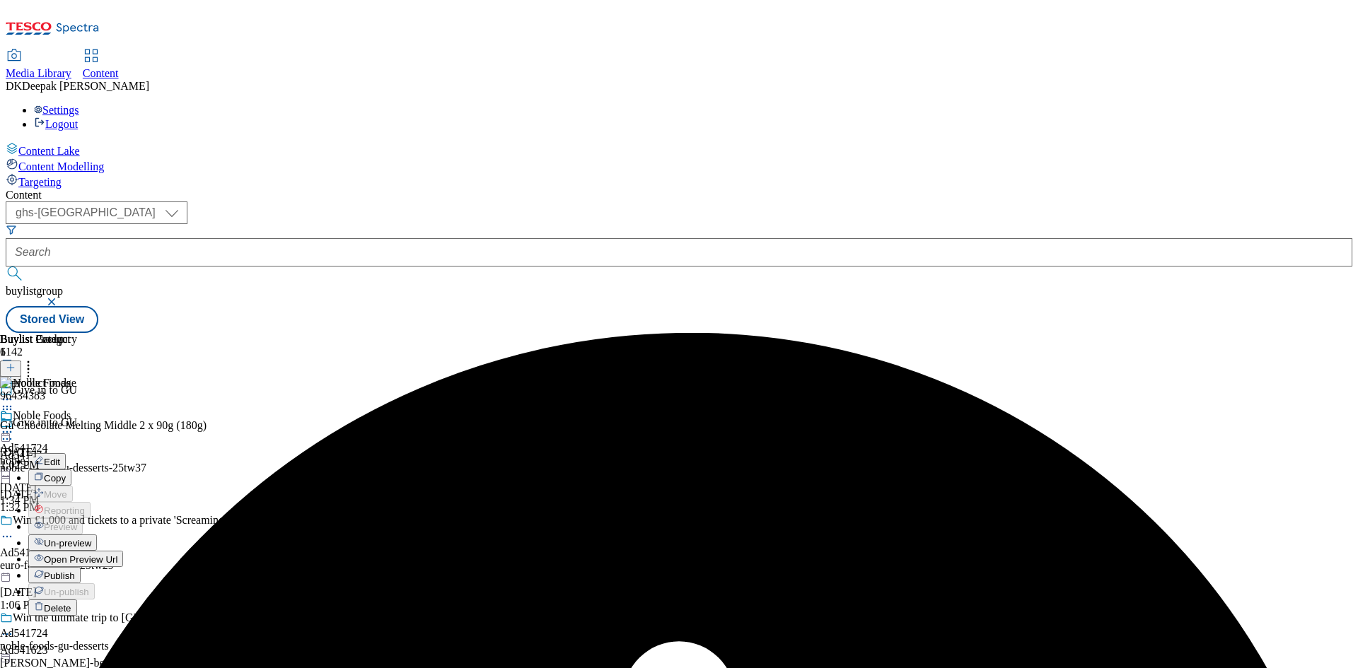
click at [91, 538] on span "Un-preview" at bounding box center [67, 543] width 47 height 11
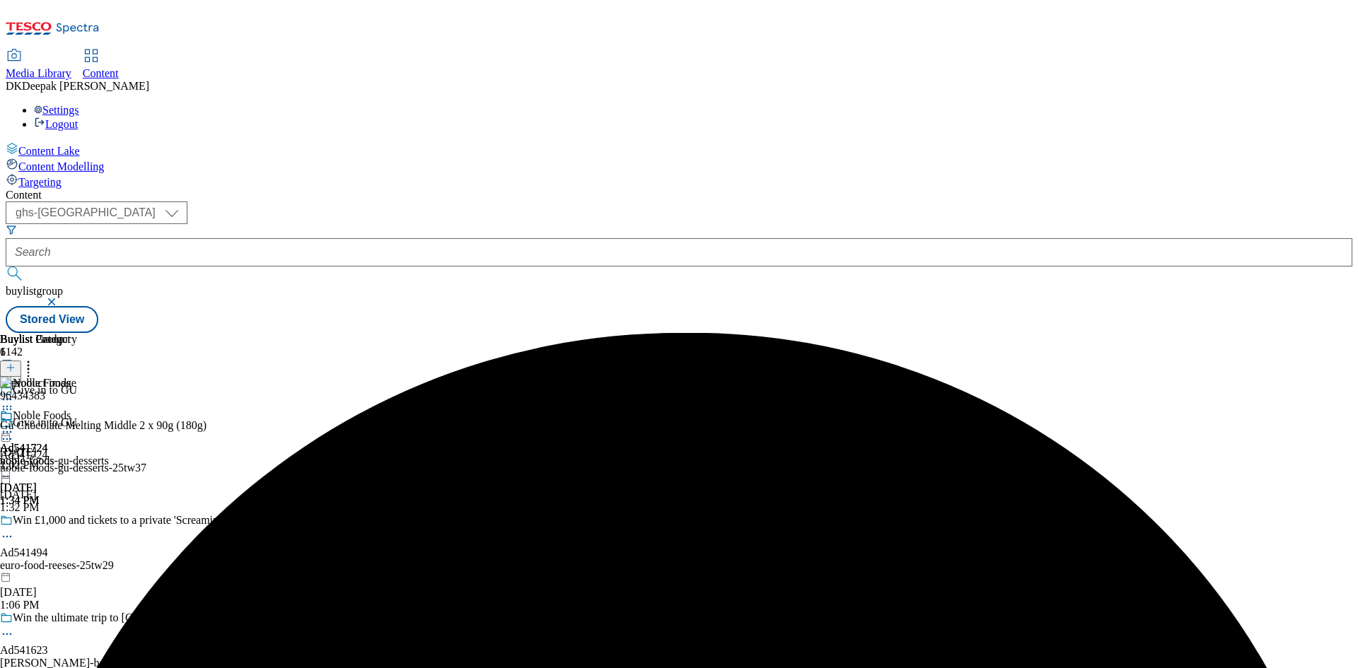
click at [14, 425] on icon at bounding box center [7, 432] width 14 height 14
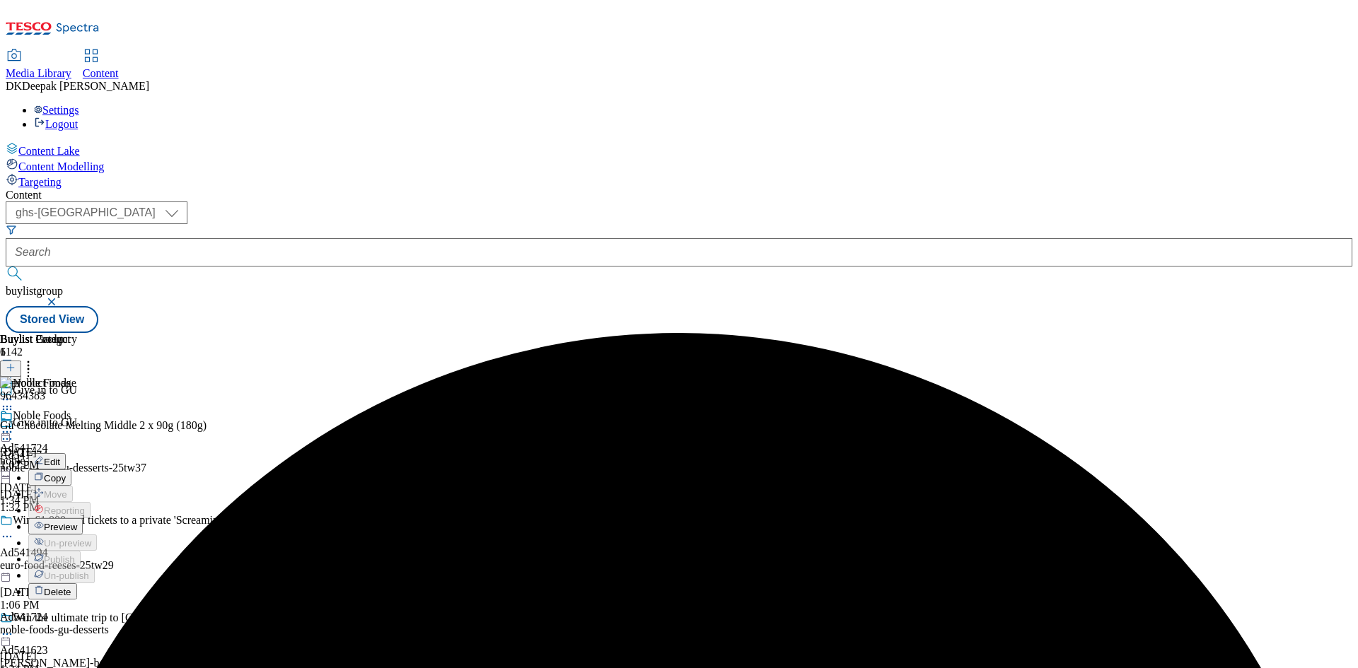
click at [77, 522] on span "Preview" at bounding box center [60, 527] width 33 height 11
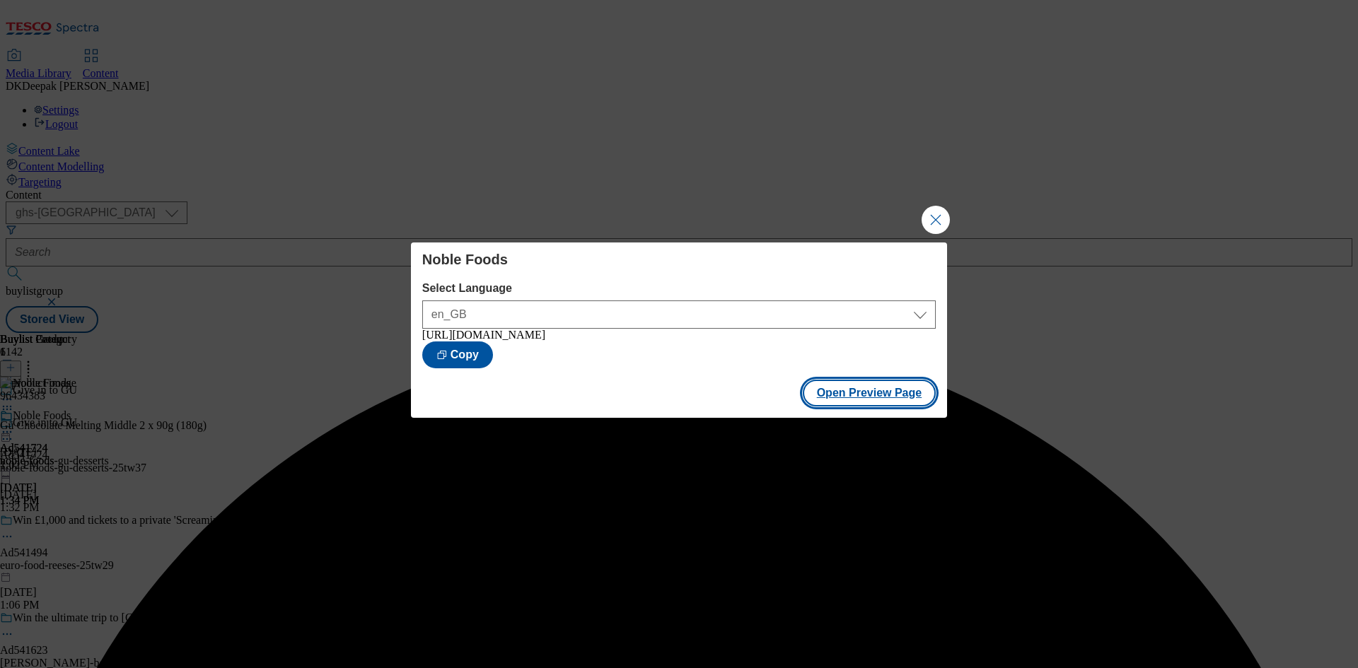
click at [871, 397] on button "Open Preview Page" at bounding box center [870, 393] width 134 height 27
click at [930, 219] on button "Close Modal" at bounding box center [935, 220] width 28 height 28
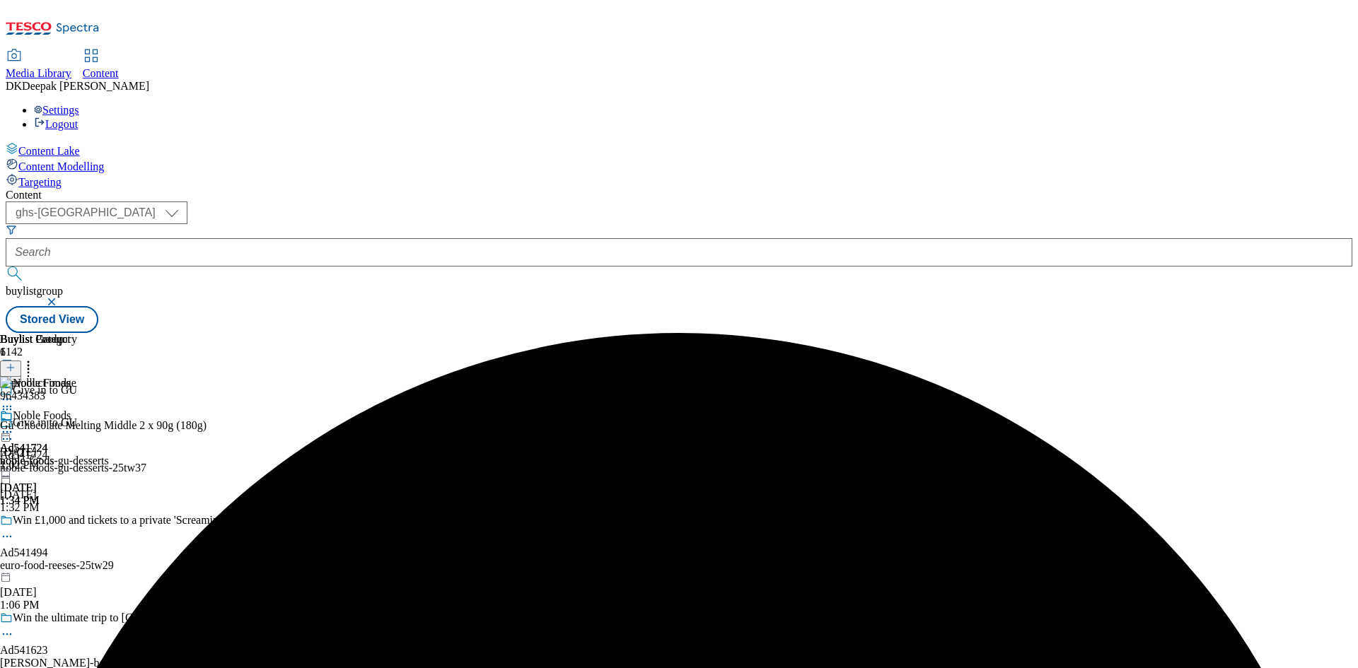
click at [14, 425] on icon at bounding box center [7, 432] width 14 height 14
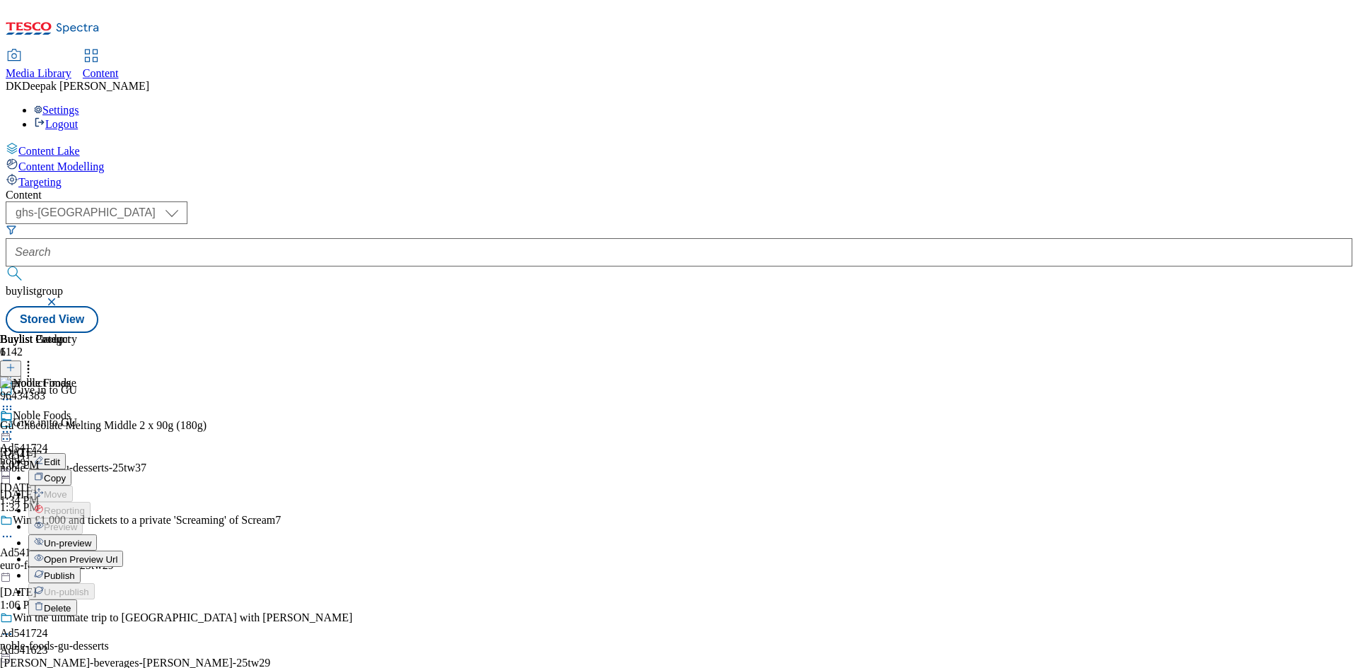
click at [75, 571] on span "Publish" at bounding box center [59, 576] width 31 height 11
